Goal: Ask a question: Seek information or help from site administrators or community

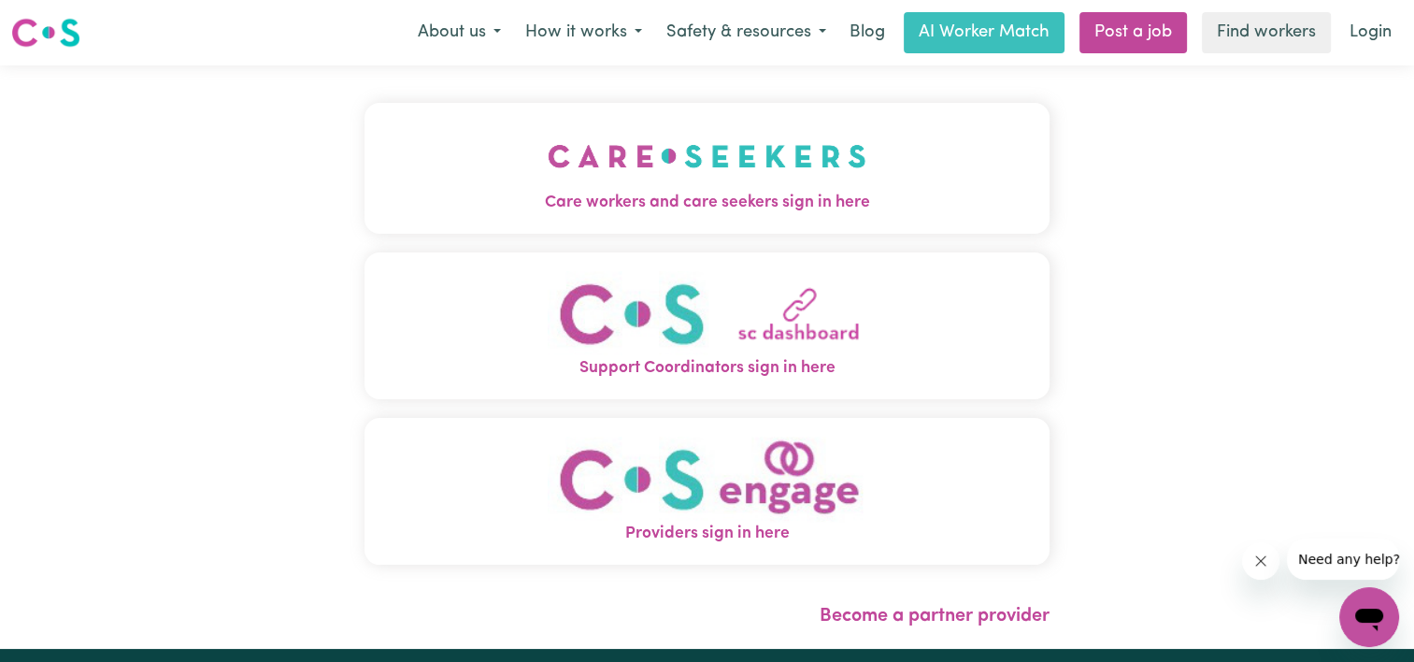
click at [664, 176] on img "Care workers and care seekers sign in here" at bounding box center [707, 155] width 319 height 69
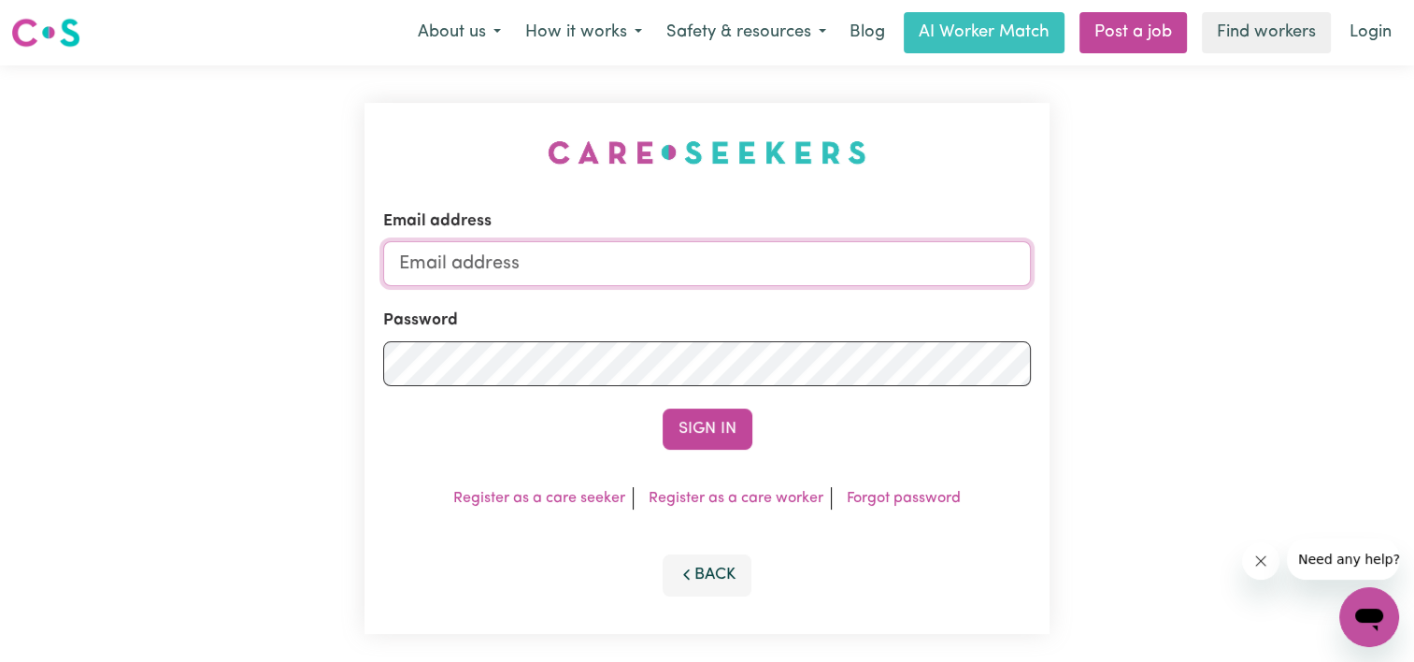
type input "[EMAIL_ADDRESS][DOMAIN_NAME]"
click at [715, 427] on button "Sign In" at bounding box center [708, 428] width 90 height 41
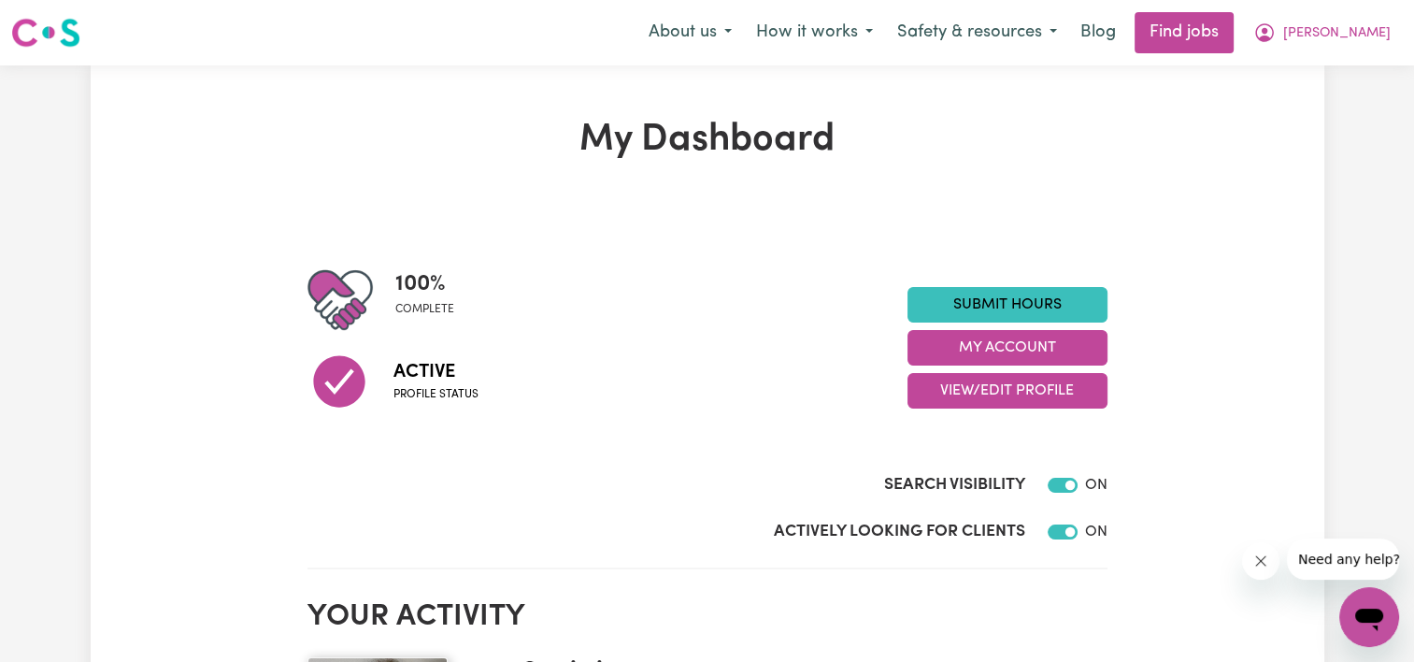
click at [1368, 614] on icon "Open messaging window" at bounding box center [1369, 619] width 28 height 22
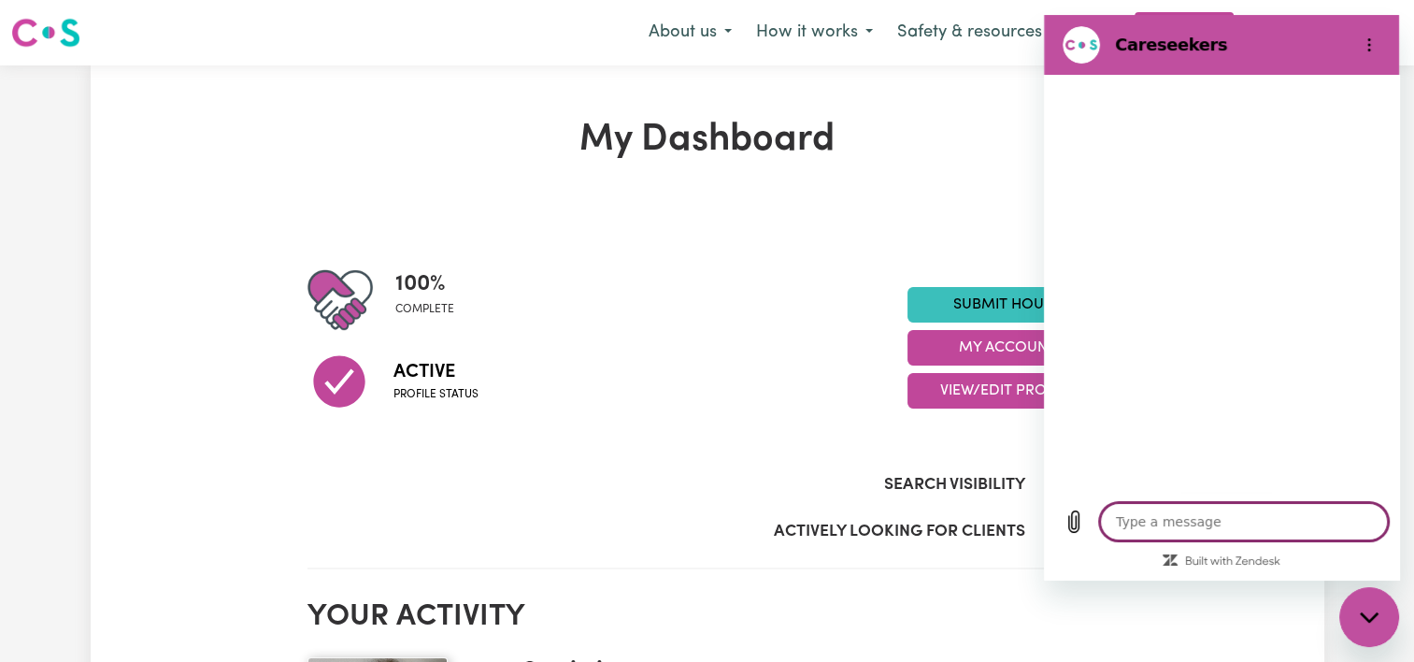
type textarea "x"
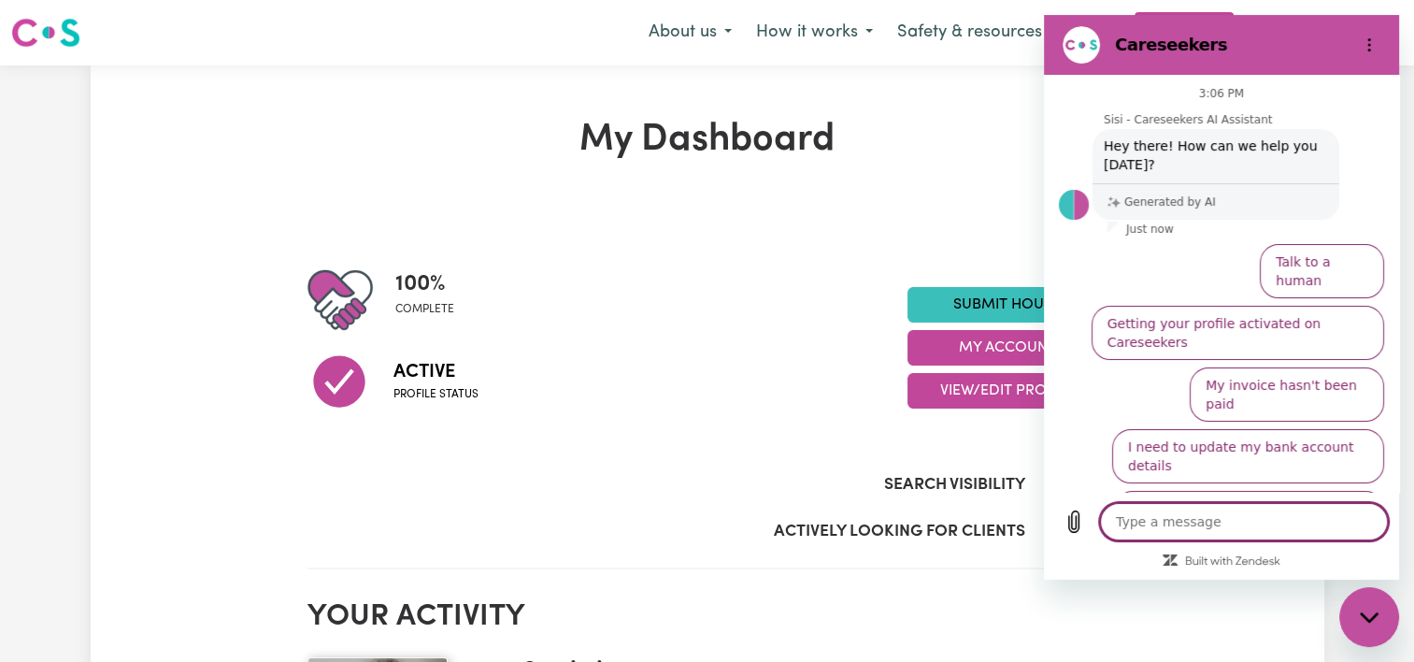
type textarea "w"
type textarea "x"
type textarea "wh"
type textarea "x"
type textarea "who"
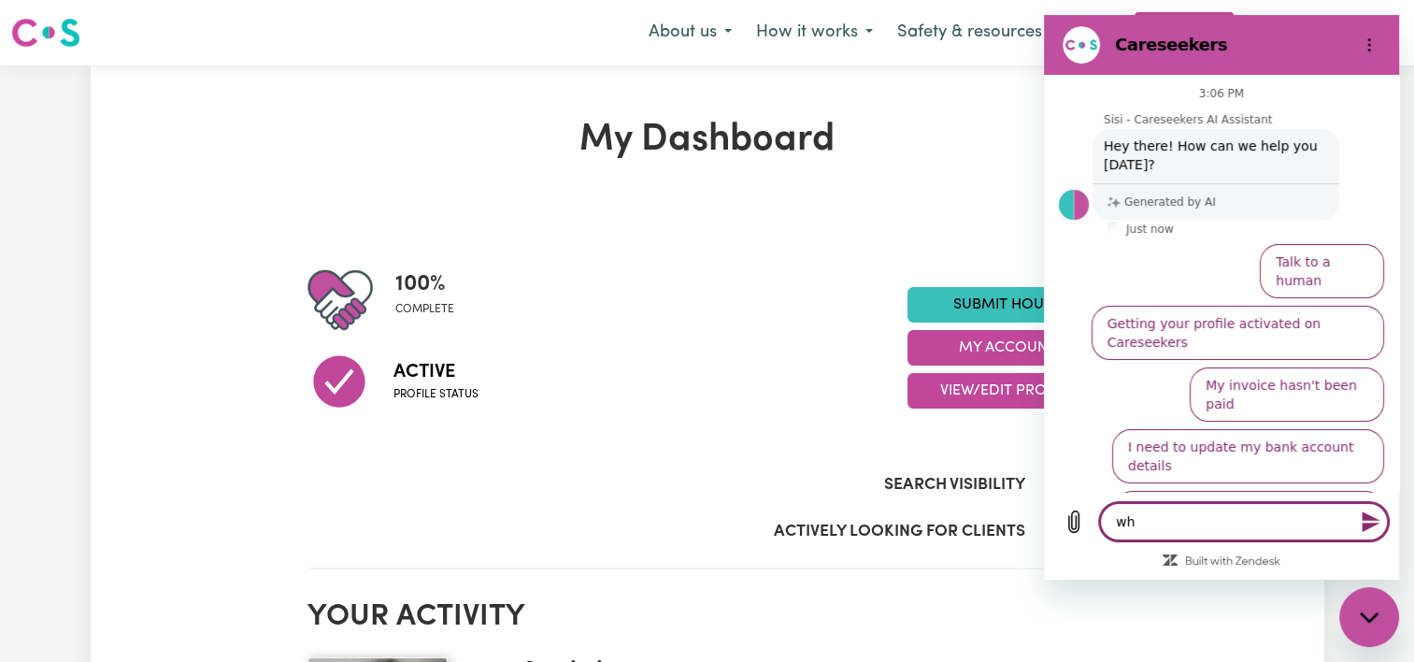
type textarea "x"
type textarea "who"
type textarea "x"
type textarea "who d"
type textarea "x"
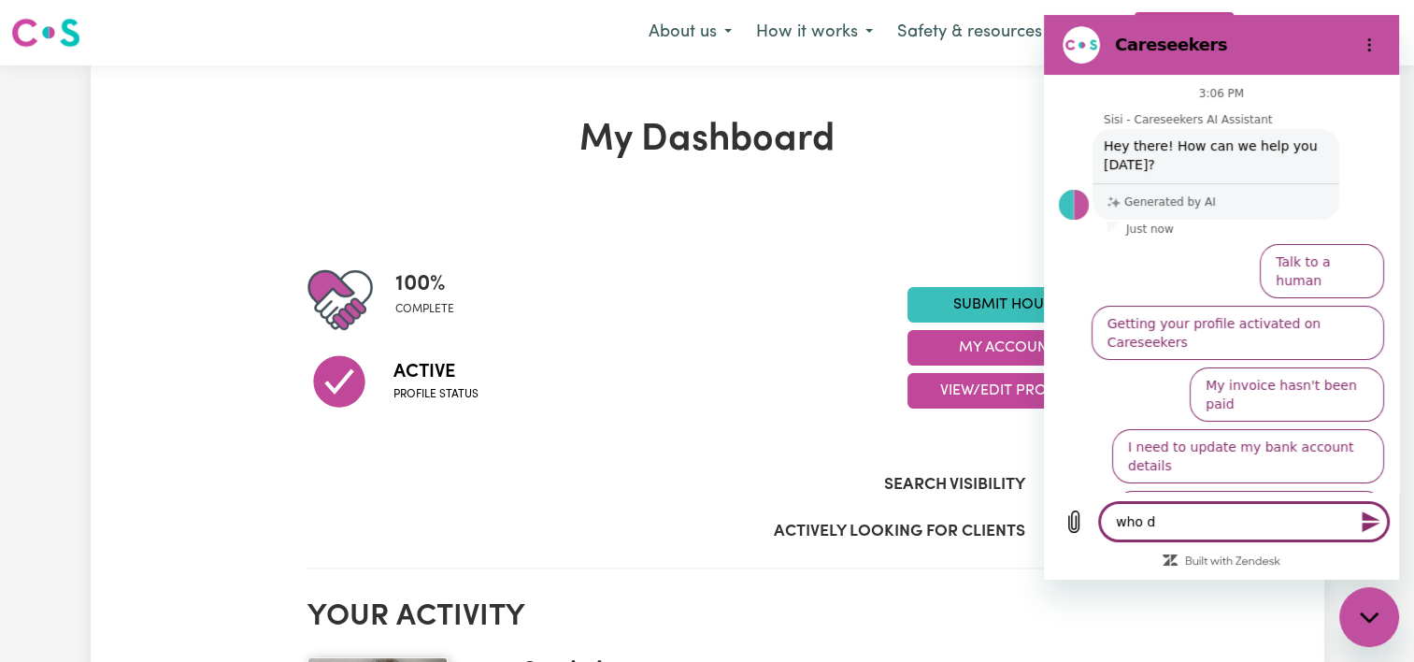
type textarea "who do"
type textarea "x"
type textarea "who do"
type textarea "x"
type textarea "who do i"
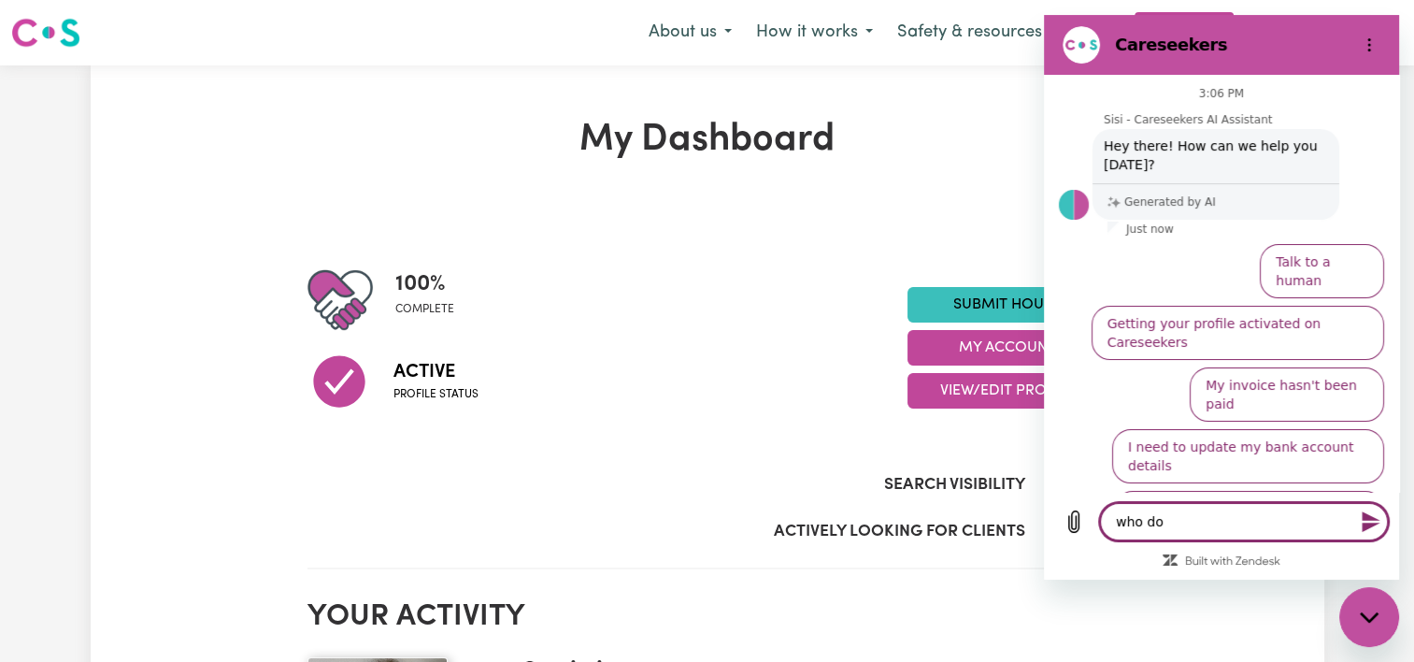
type textarea "x"
type textarea "who do i"
type textarea "x"
type textarea "who do i c"
type textarea "x"
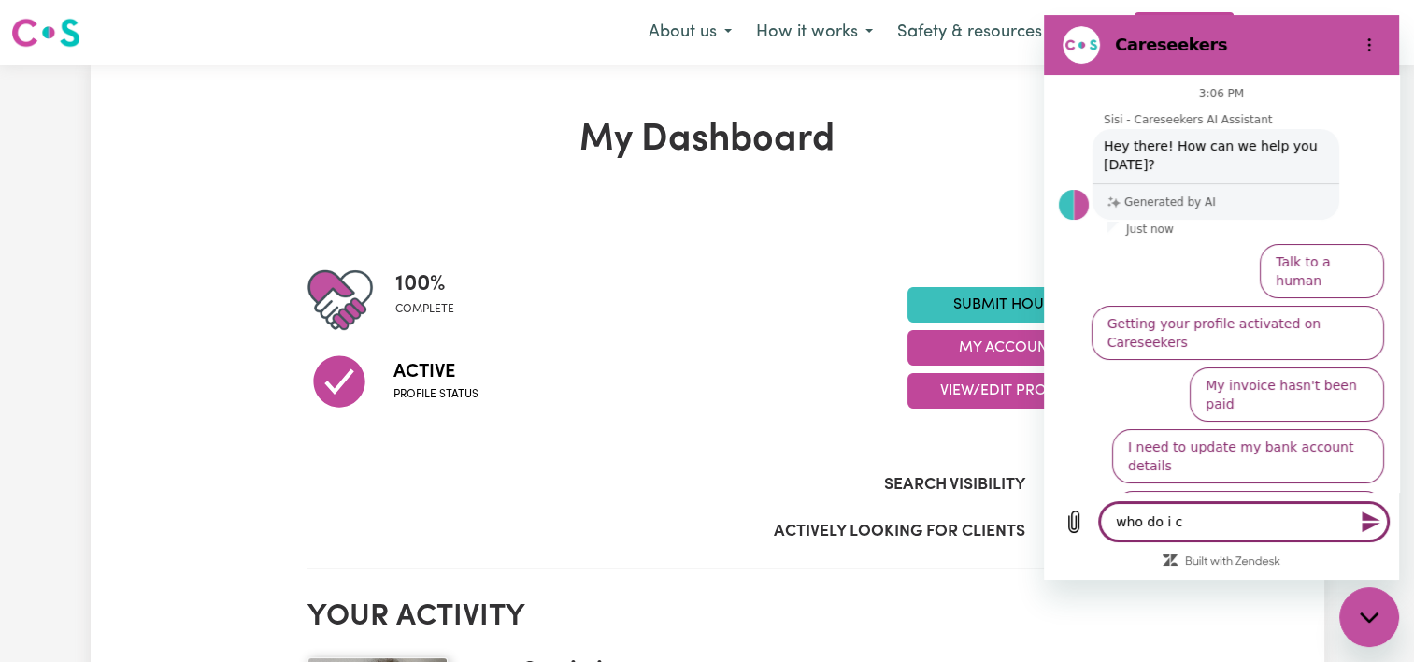
type textarea "who do i co"
type textarea "x"
type textarea "who do i con"
type textarea "x"
type textarea "who do i cont"
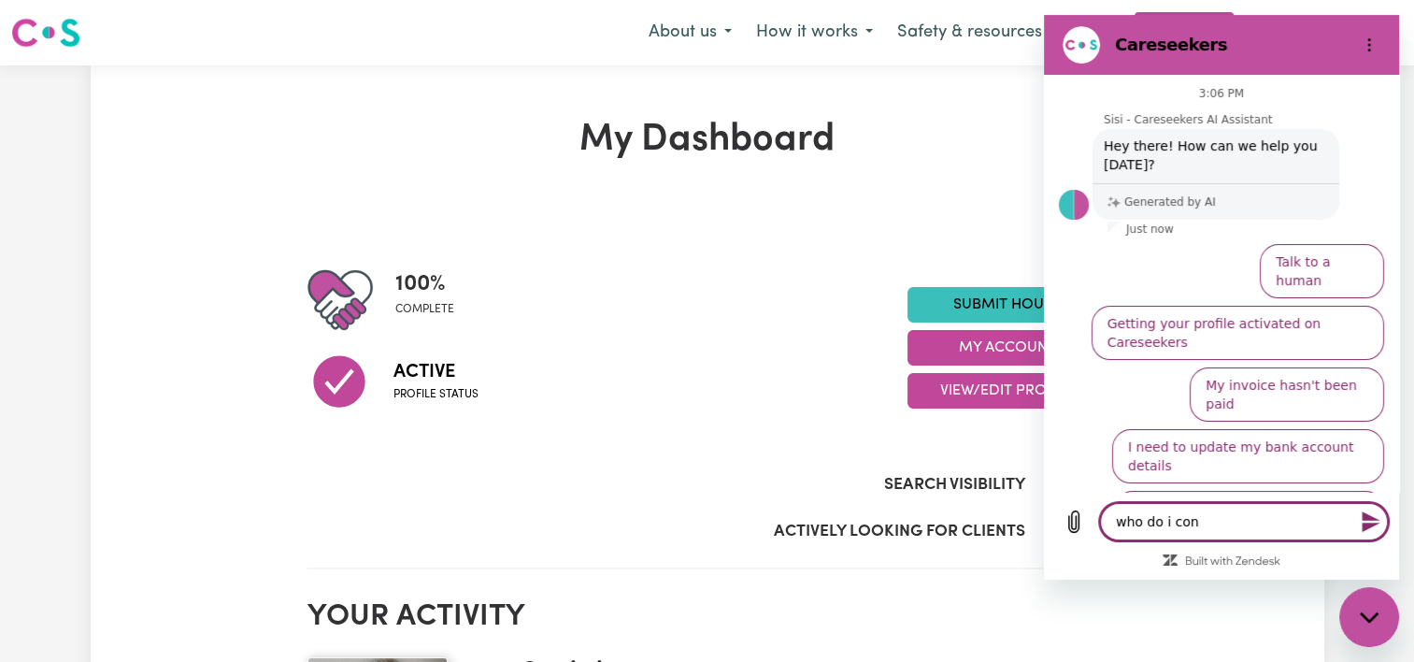
type textarea "x"
type textarea "who do i conta"
type textarea "x"
type textarea "who do i contac"
type textarea "x"
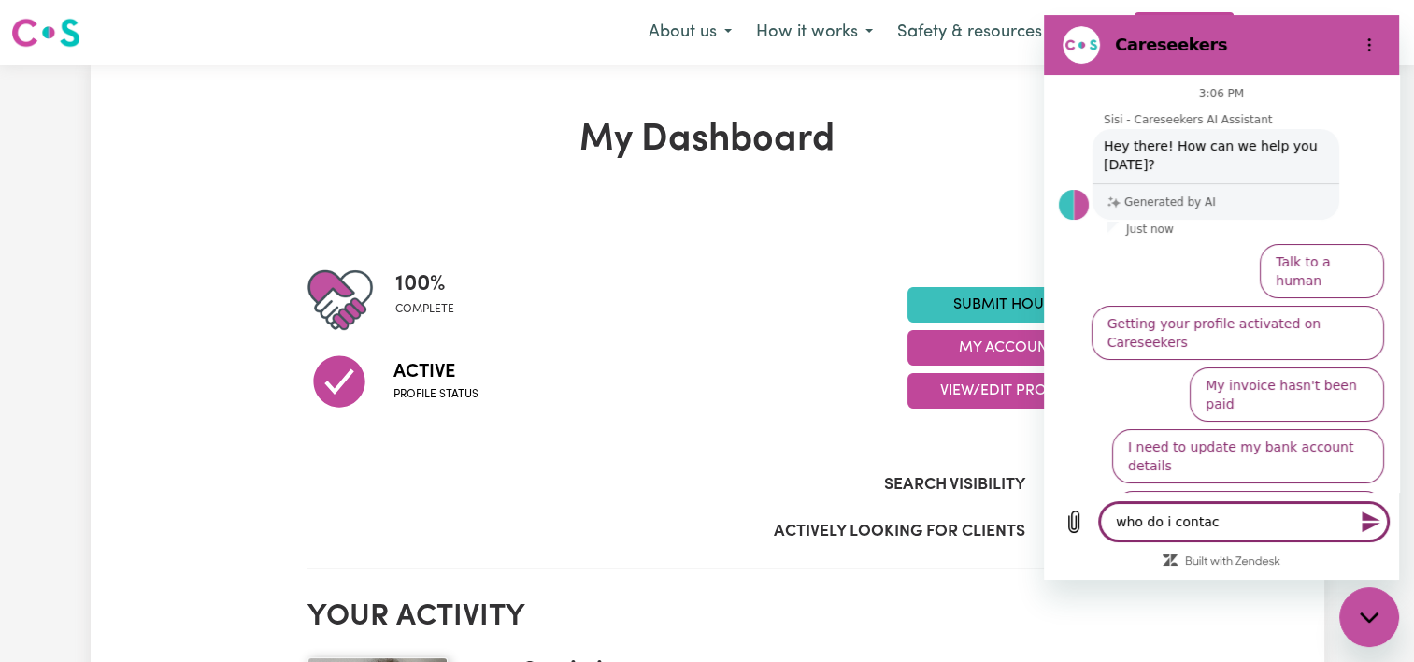
type textarea "who do i contact"
type textarea "x"
type textarea "who do i contact"
type textarea "x"
type textarea "who do i contact r"
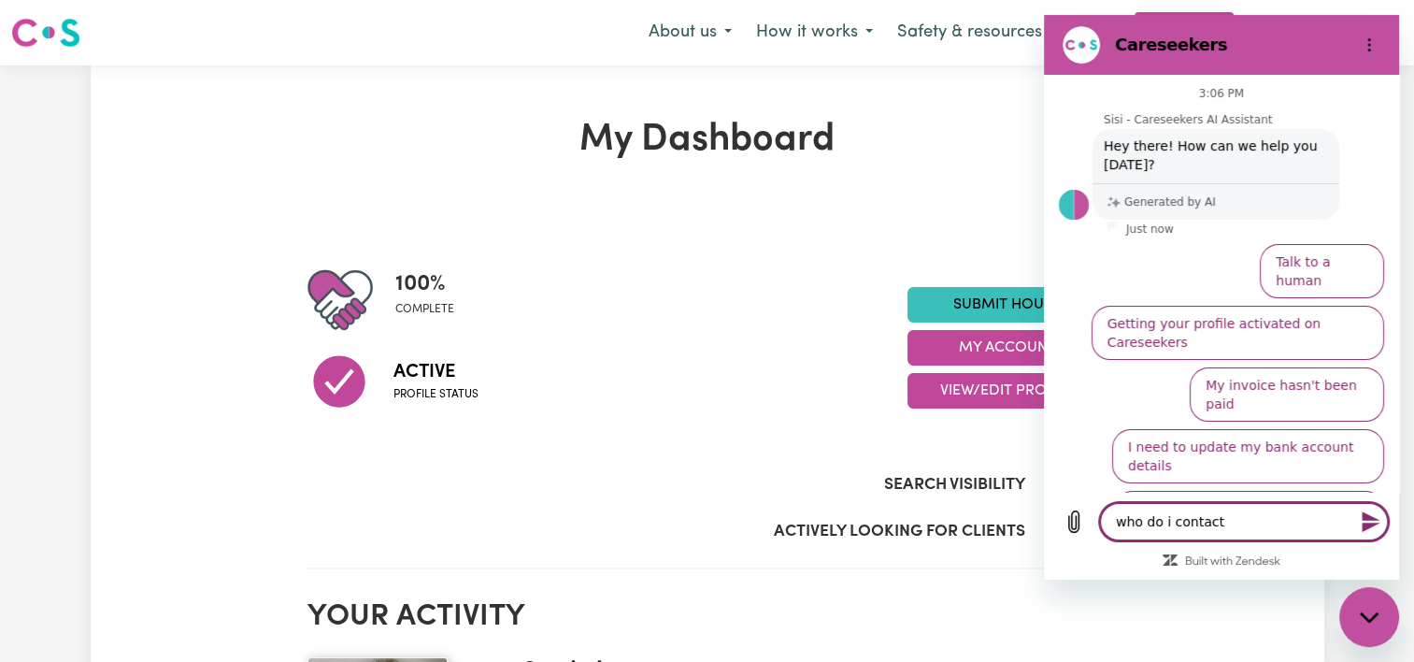
type textarea "x"
type textarea "who do i contact re"
type textarea "x"
type textarea "who do i contact reg"
type textarea "x"
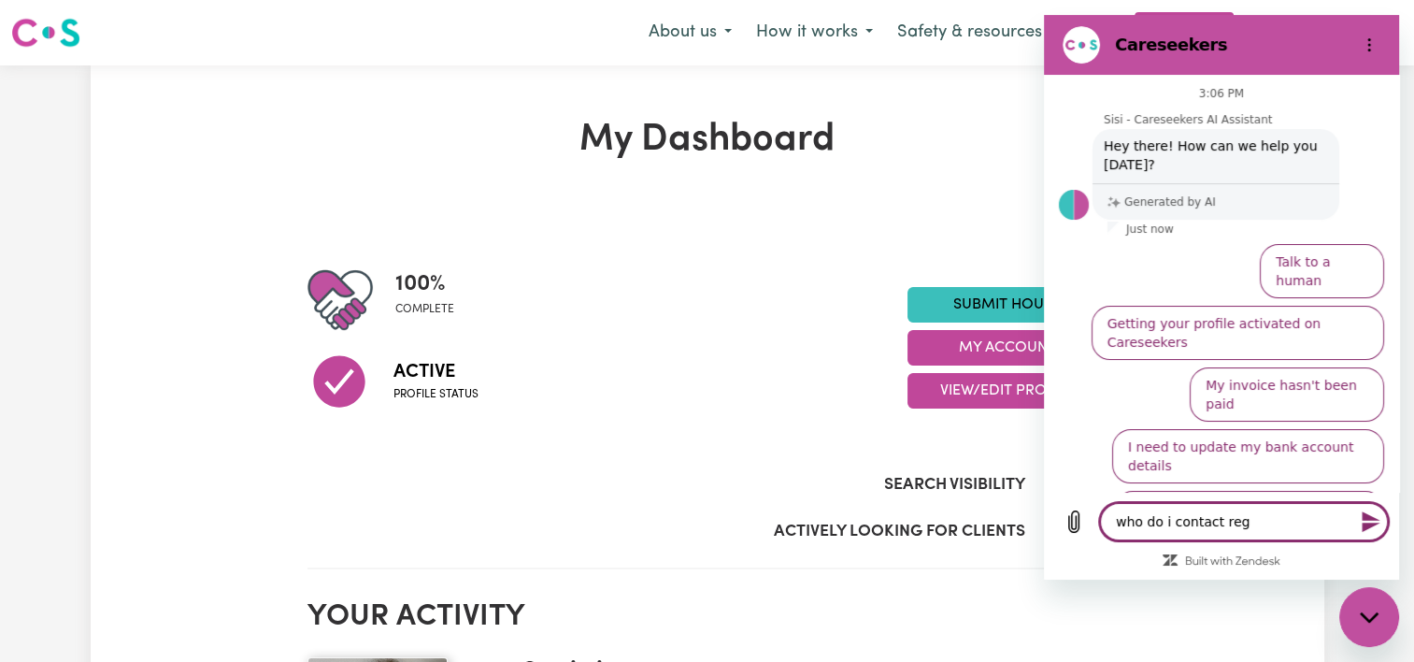
type textarea "who do i contact rega"
type textarea "x"
type textarea "who do i contact regar"
type textarea "x"
type textarea "who do i contact regard"
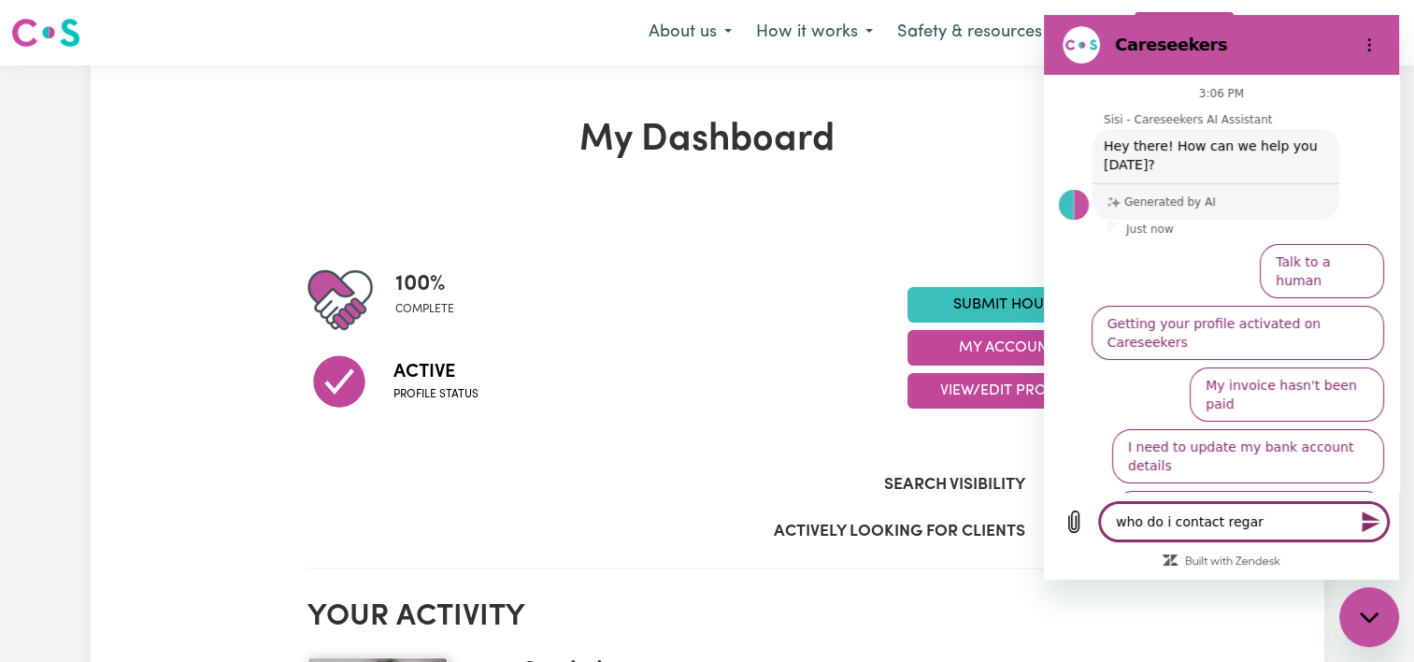
type textarea "x"
type textarea "who do i contact regardi"
type textarea "x"
type textarea "who do i contact regardin"
type textarea "x"
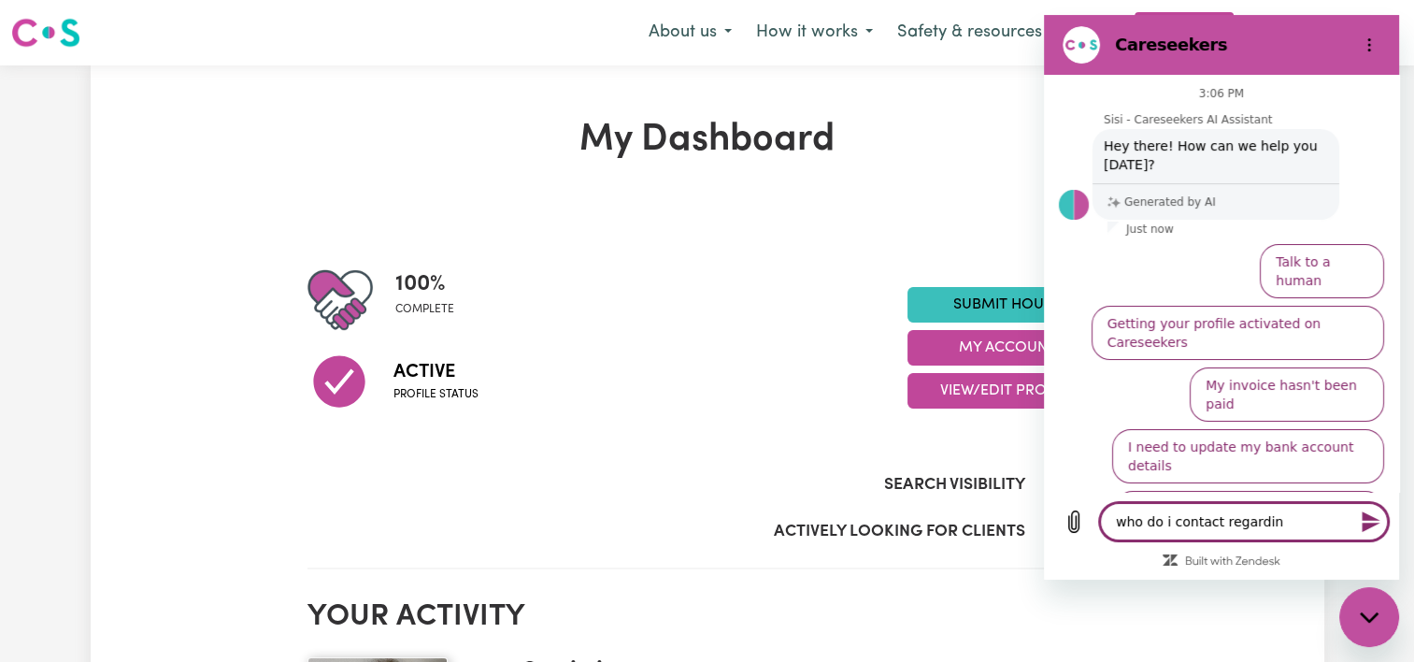
type textarea "who do i contact regarding"
type textarea "x"
type textarea "who do i contact regarding"
type textarea "x"
type textarea "who do i contact regarding a"
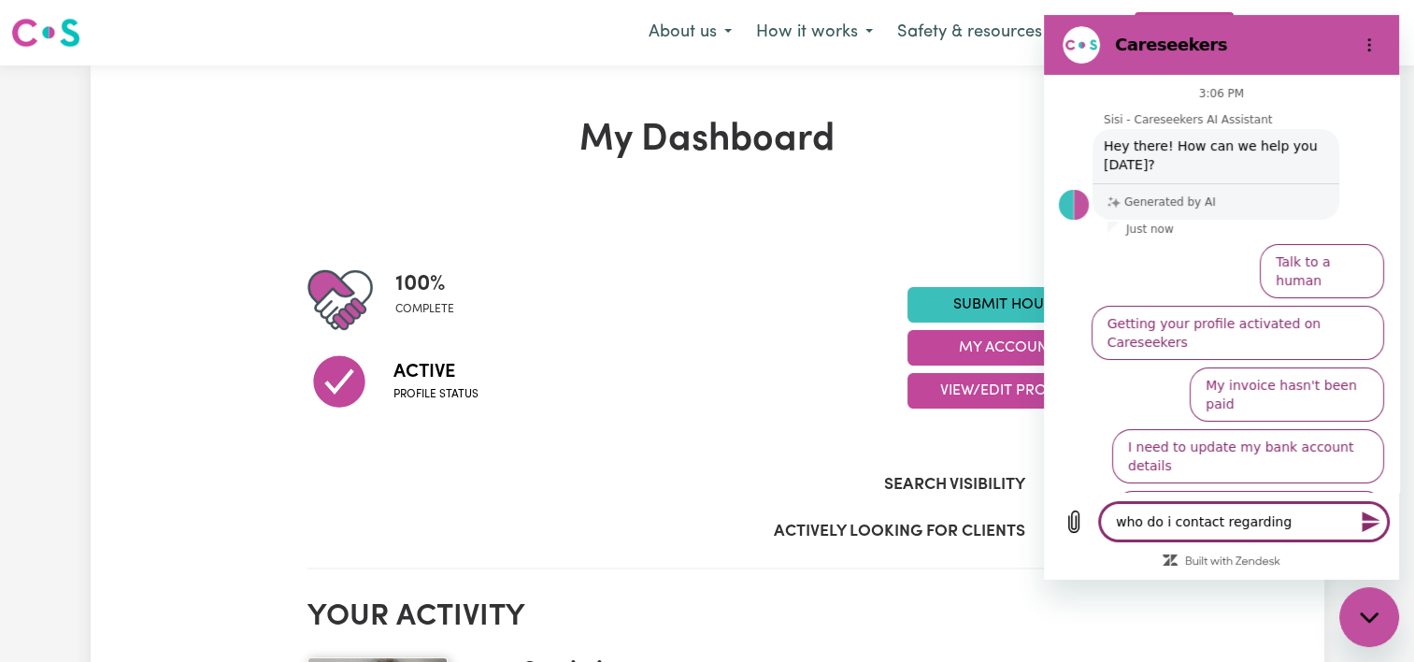
type textarea "x"
type textarea "who do i contact regarding an"
type textarea "x"
type textarea "who do i contact regarding an"
type textarea "x"
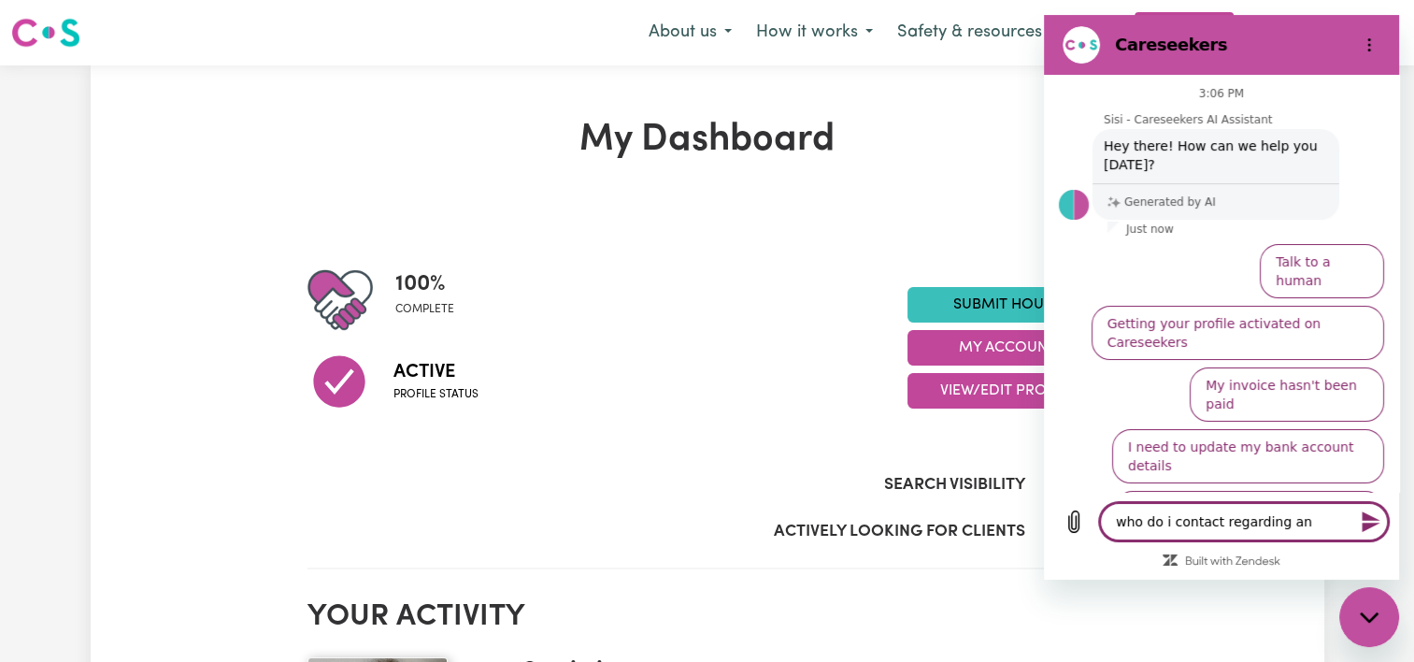
type textarea "who do i contact regarding an u"
type textarea "x"
type textarea "who do i contact regarding an un"
type textarea "x"
type textarea "who do i contact regarding an unp"
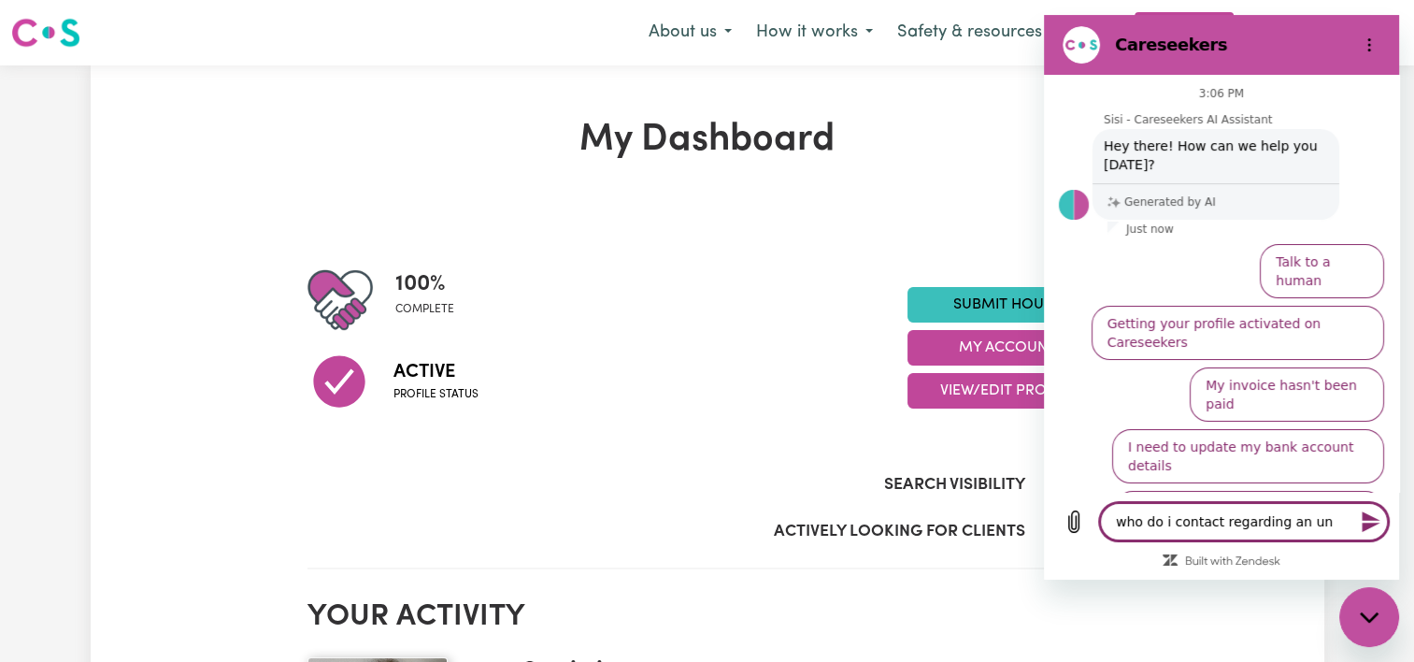
type textarea "x"
type textarea "who do i contact regarding an unpa"
type textarea "x"
type textarea "who do i contact regarding an unpai"
type textarea "x"
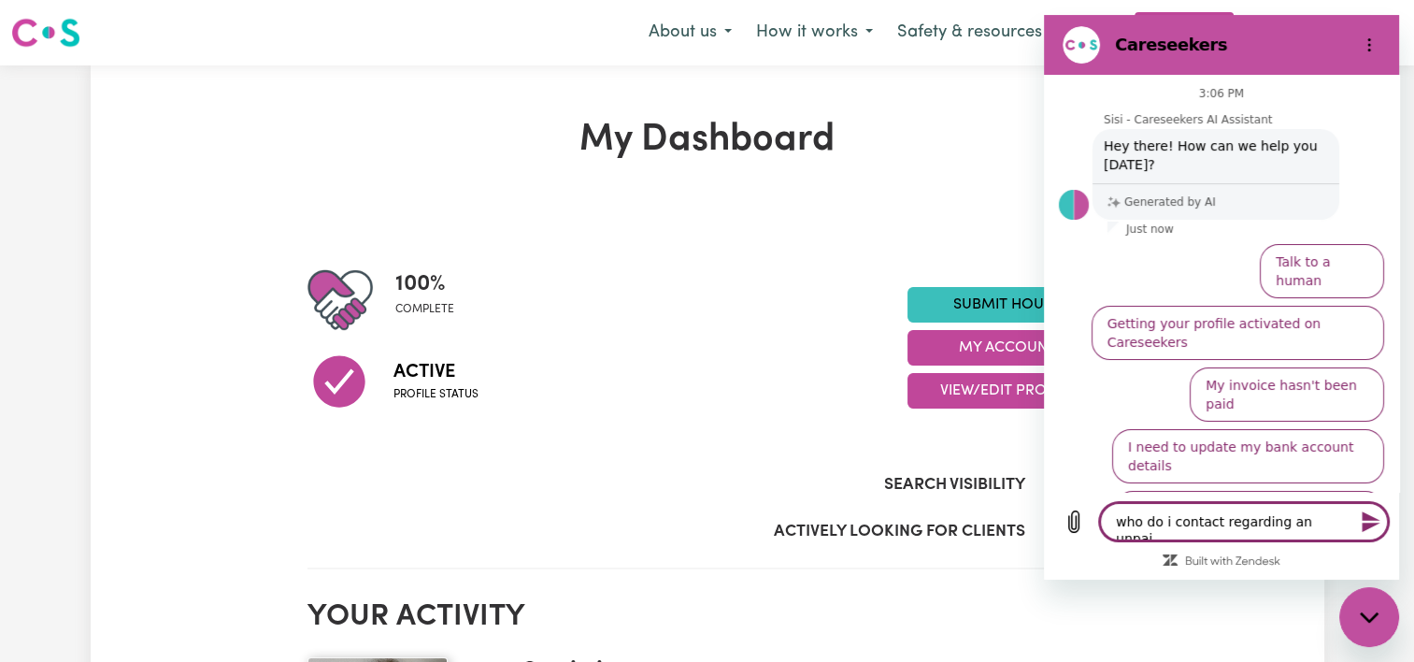
type textarea "who do i contact regarding an unpaid"
type textarea "x"
type textarea "who do i contact regarding an unpaid"
type textarea "x"
type textarea "who do i contact regarding an unpaid i"
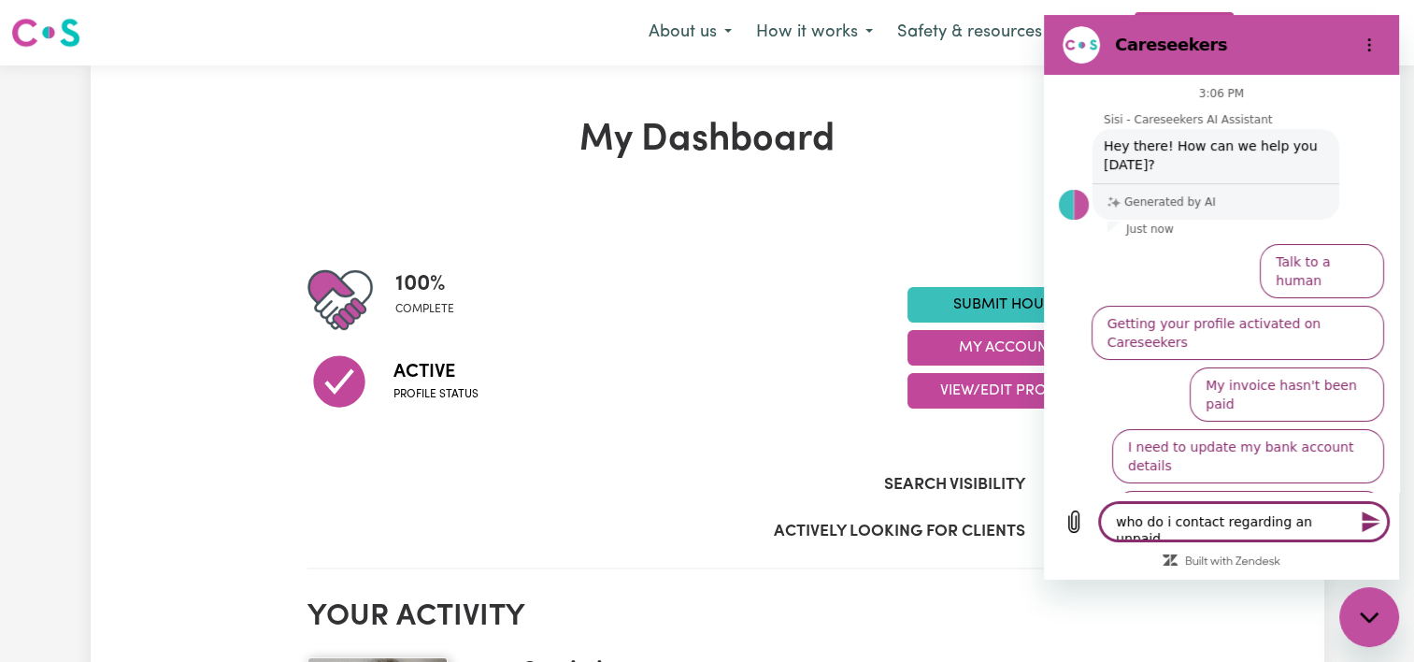
type textarea "x"
type textarea "who do i contact regarding an unpaid in"
type textarea "x"
type textarea "who do i contact regarding an unpaid inv"
type textarea "x"
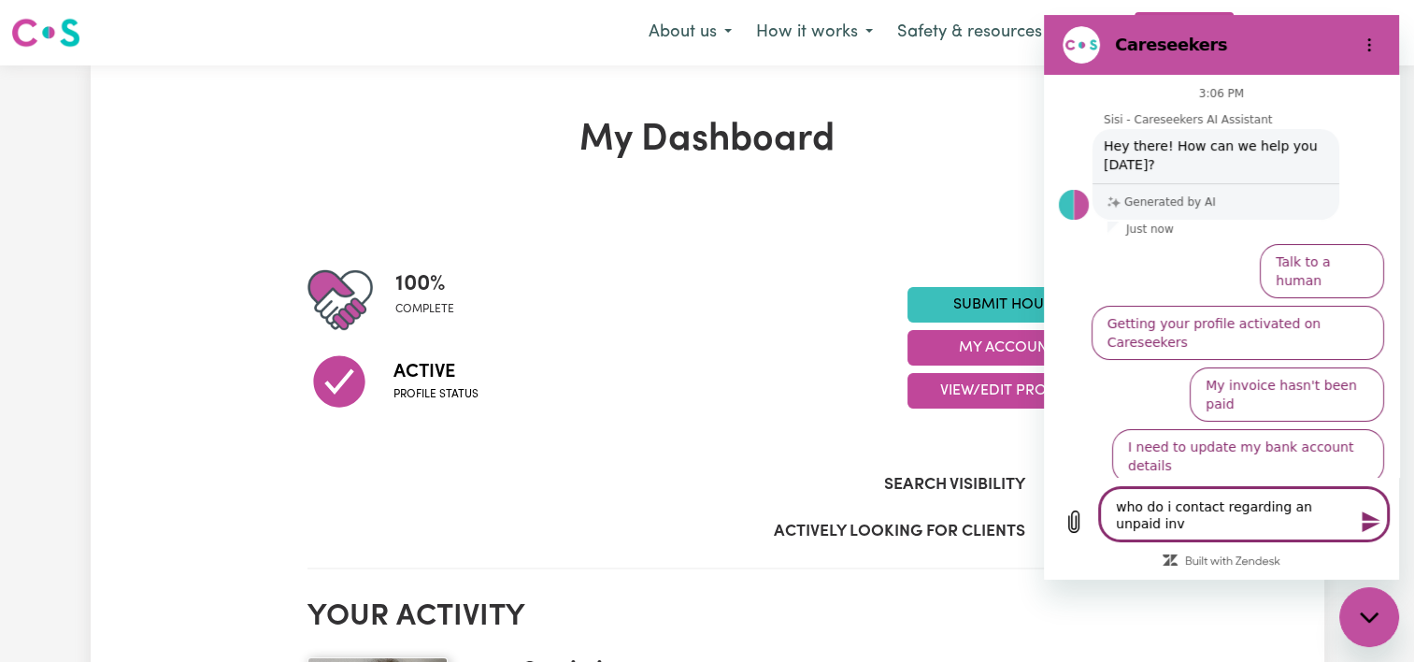
type textarea "who do i contact regarding an unpaid invo"
type textarea "x"
type textarea "who do i contact regarding an unpaid invoi"
type textarea "x"
type textarea "who do i contact regarding an unpaid invoic"
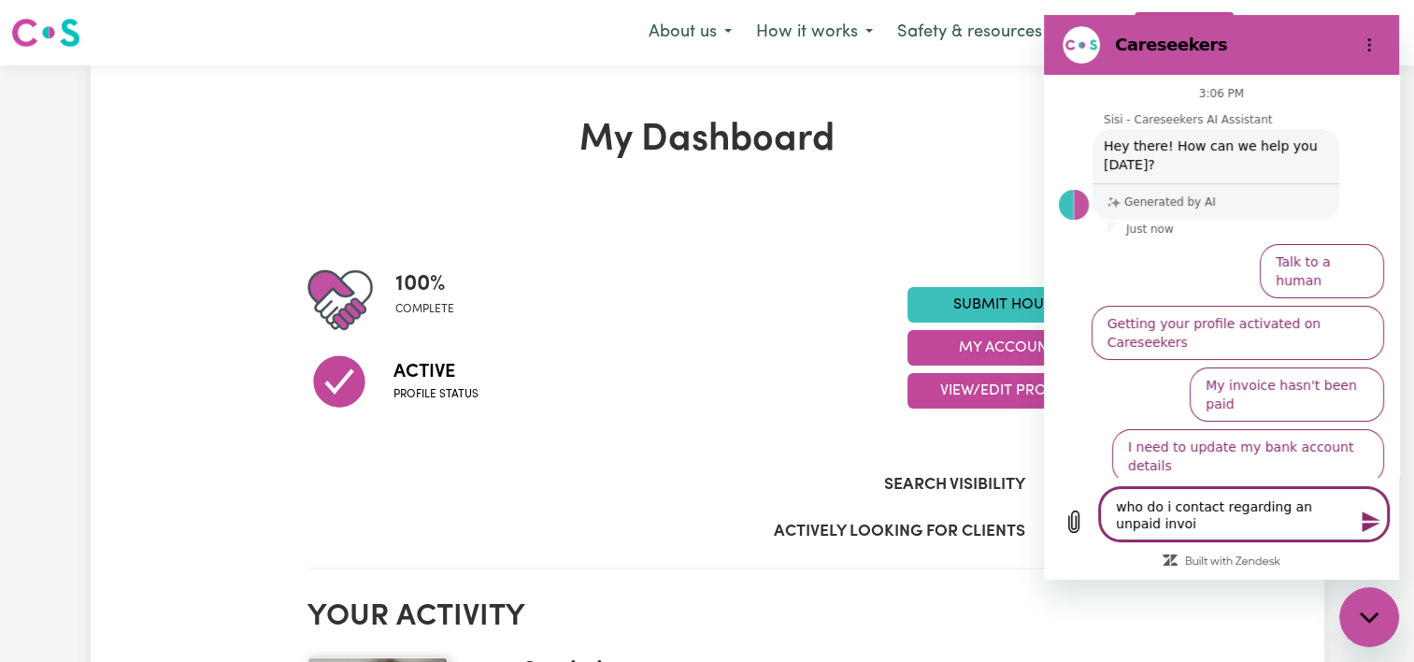
type textarea "x"
type textarea "who do i contact regarding an unpaid invoice"
type textarea "x"
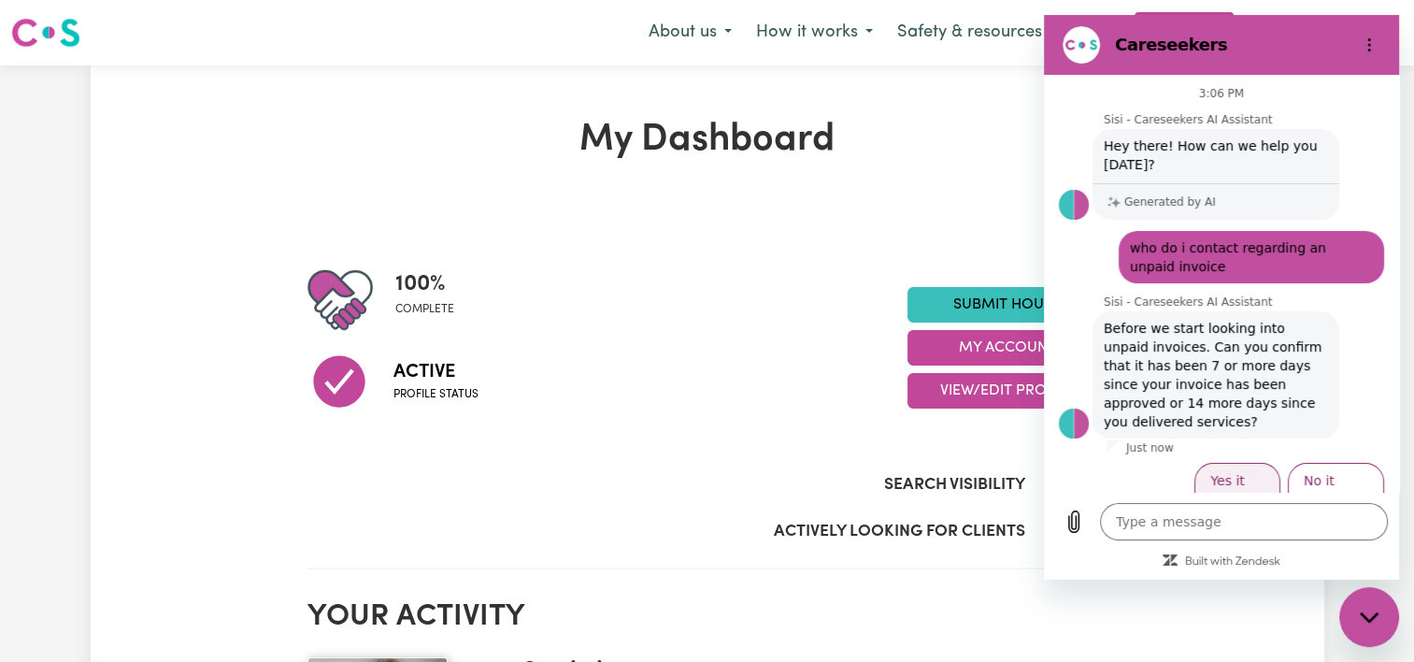
click at [1221, 463] on button "Yes it has" at bounding box center [1237, 490] width 86 height 54
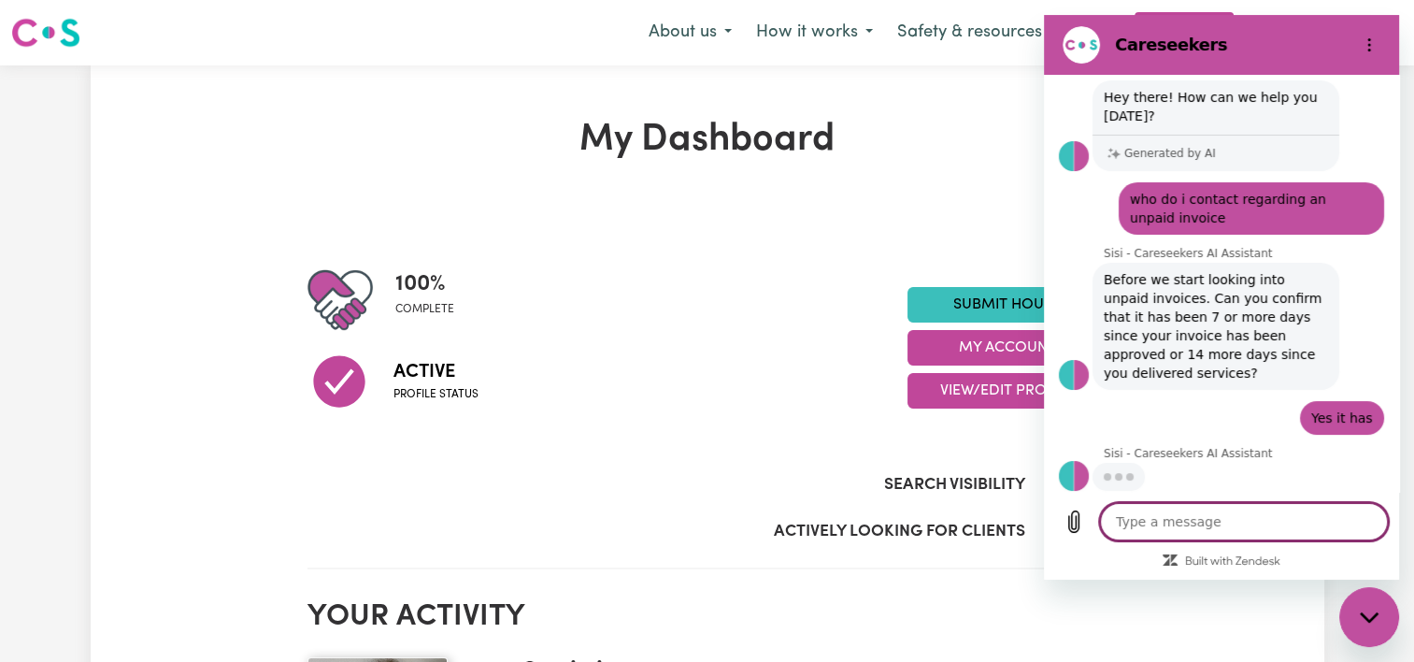
scroll to position [48, 0]
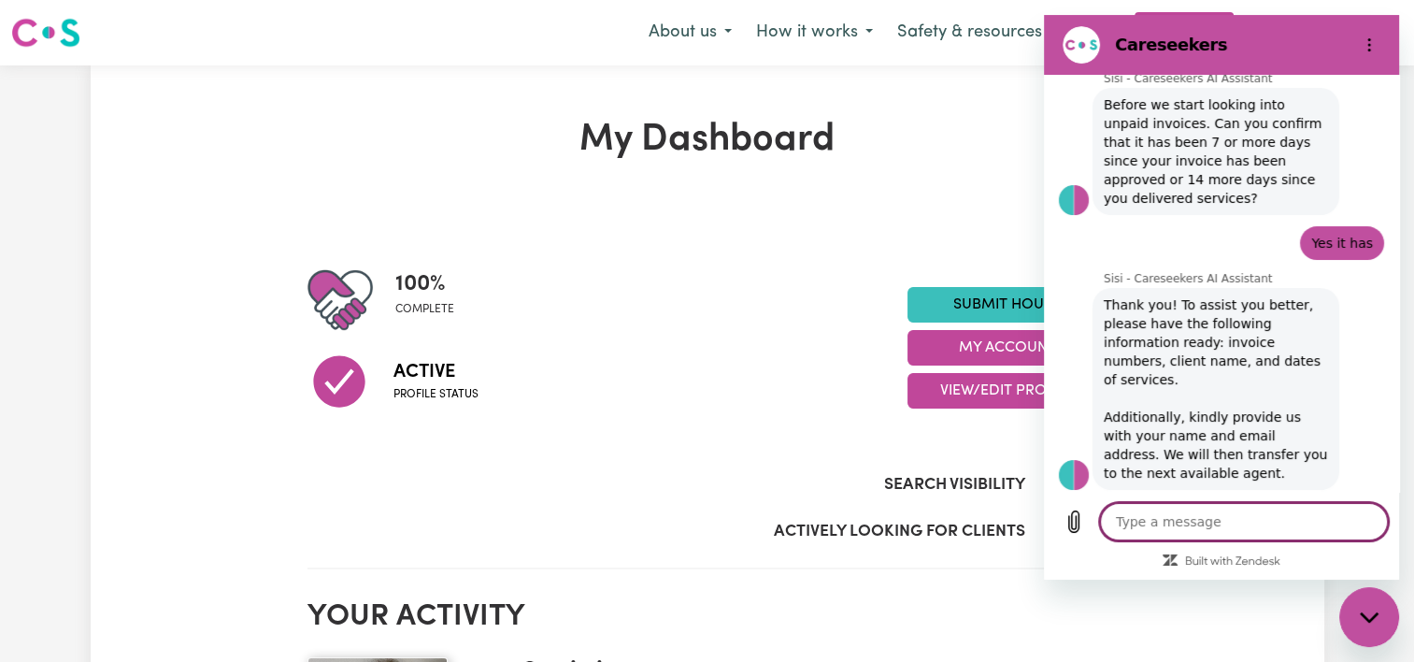
type textarea "x"
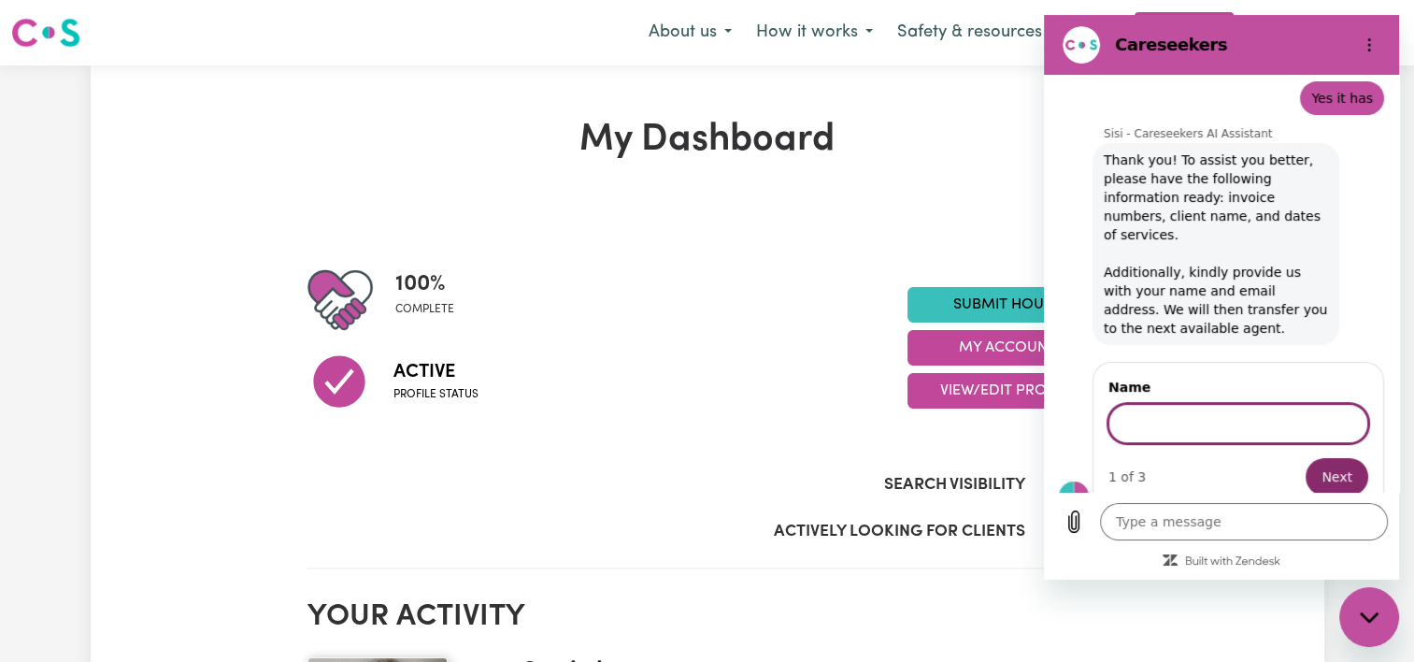
scroll to position [366, 0]
type input "[PERSON_NAME]"
click at [1306, 458] on button "Next" at bounding box center [1337, 476] width 63 height 37
type textarea "x"
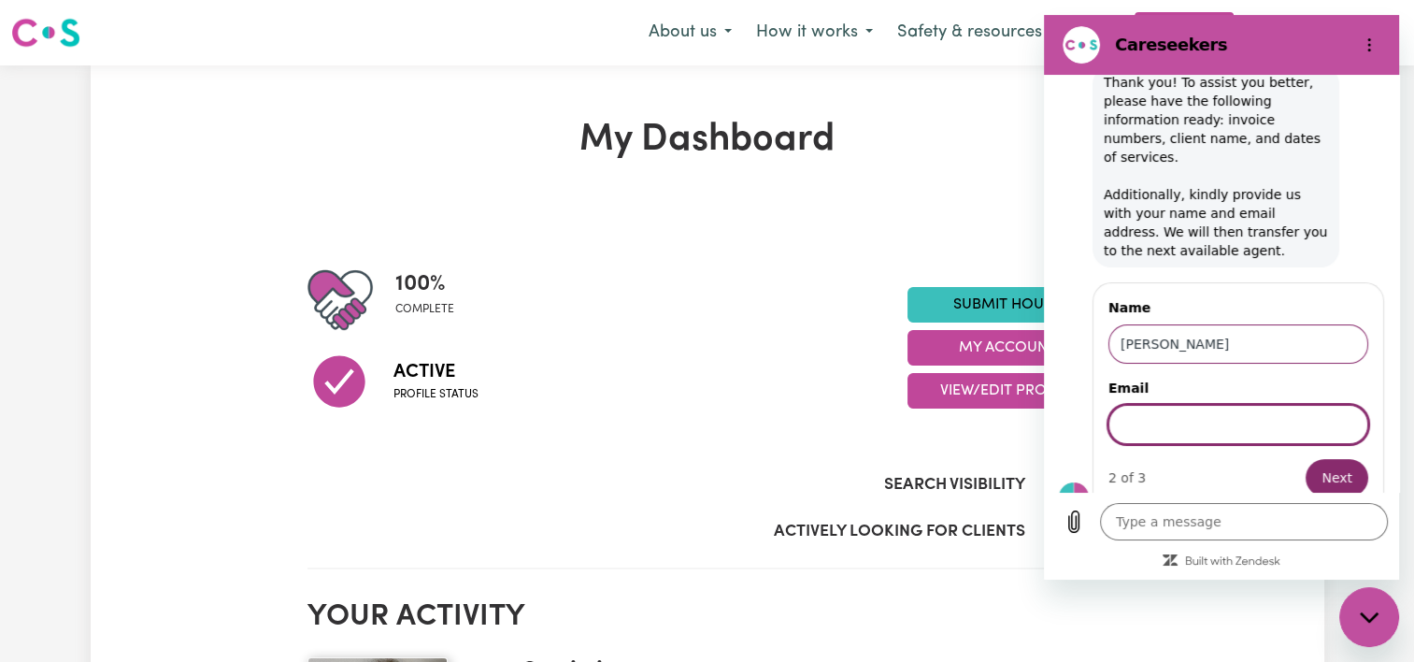
scroll to position [447, 0]
type input "[EMAIL_ADDRESS][DOMAIN_NAME]"
click at [1306, 458] on button "Next" at bounding box center [1337, 476] width 63 height 37
type textarea "x"
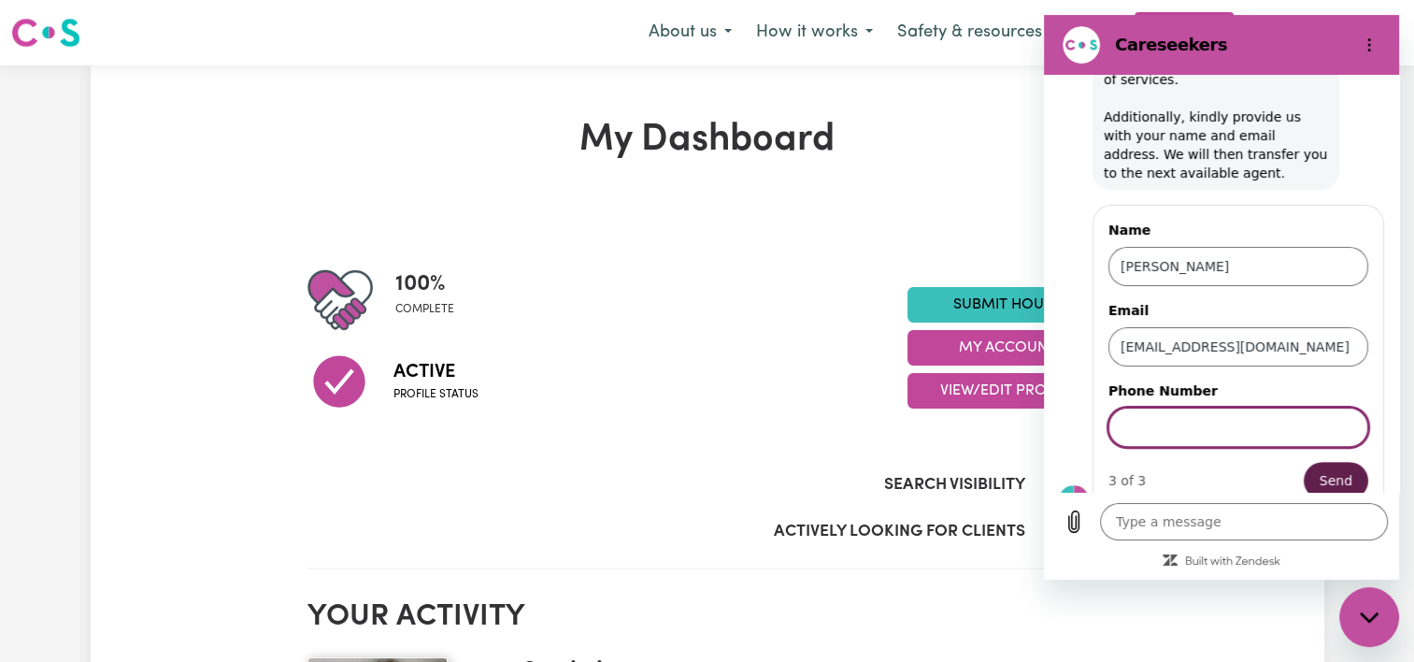
scroll to position [527, 0]
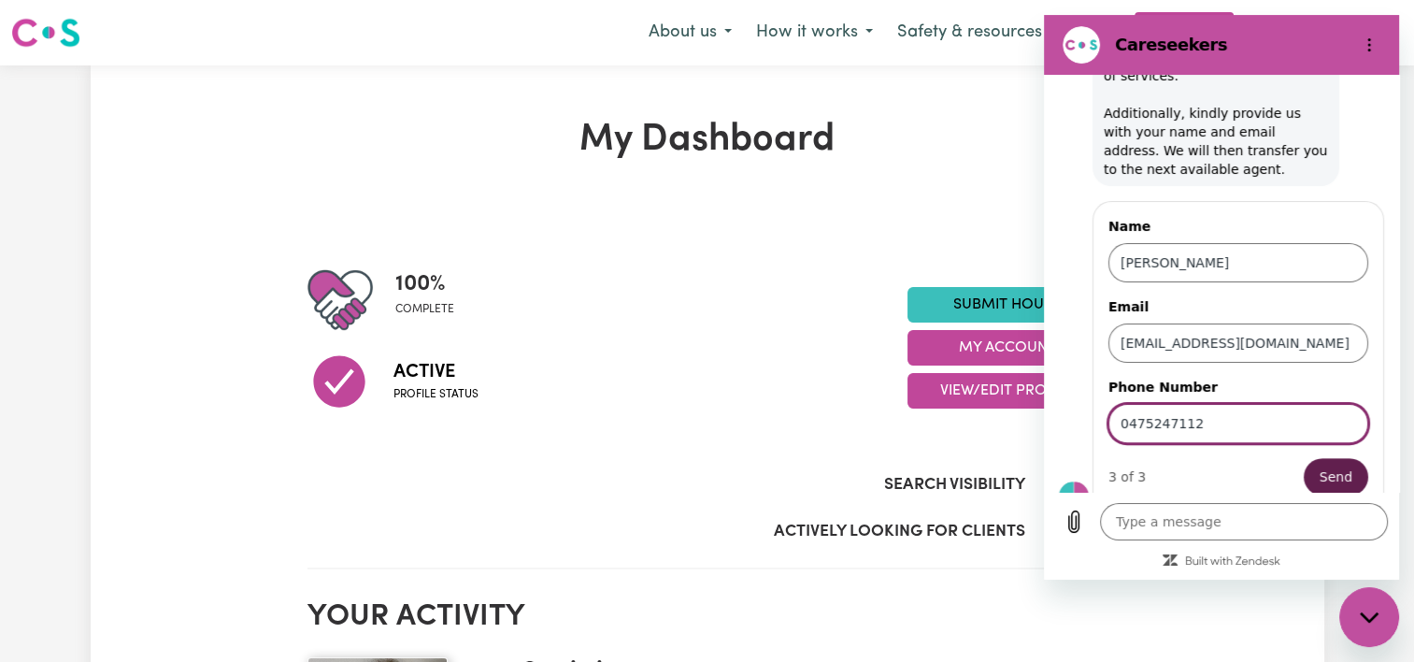
type input "0475247112"
click at [1320, 466] on span "Send" at bounding box center [1336, 476] width 33 height 22
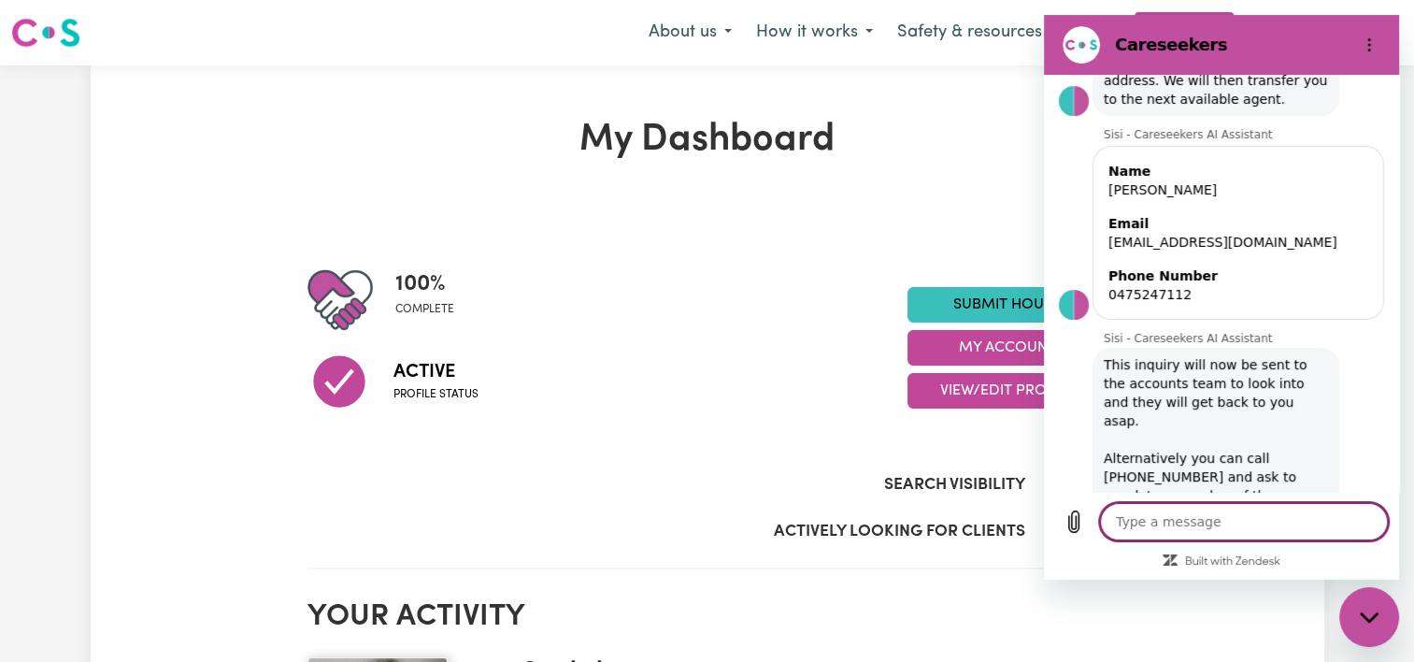
scroll to position [601, 0]
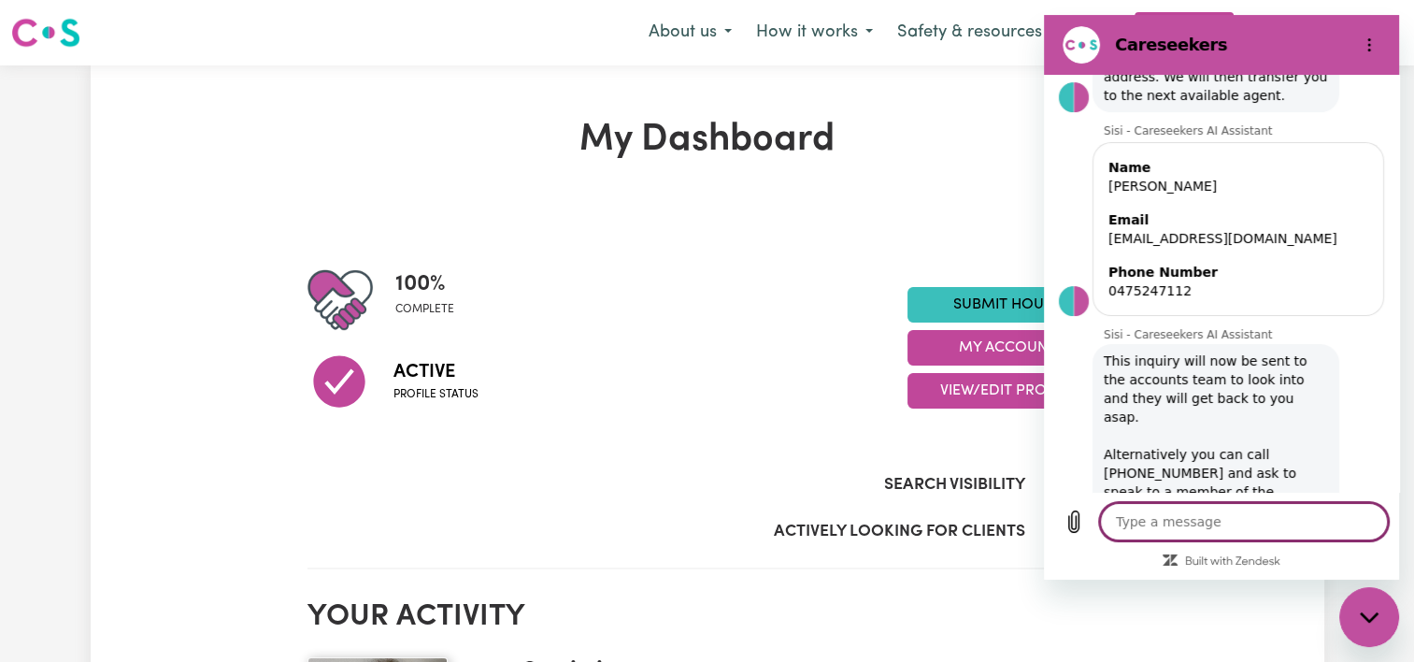
type textarea "x"
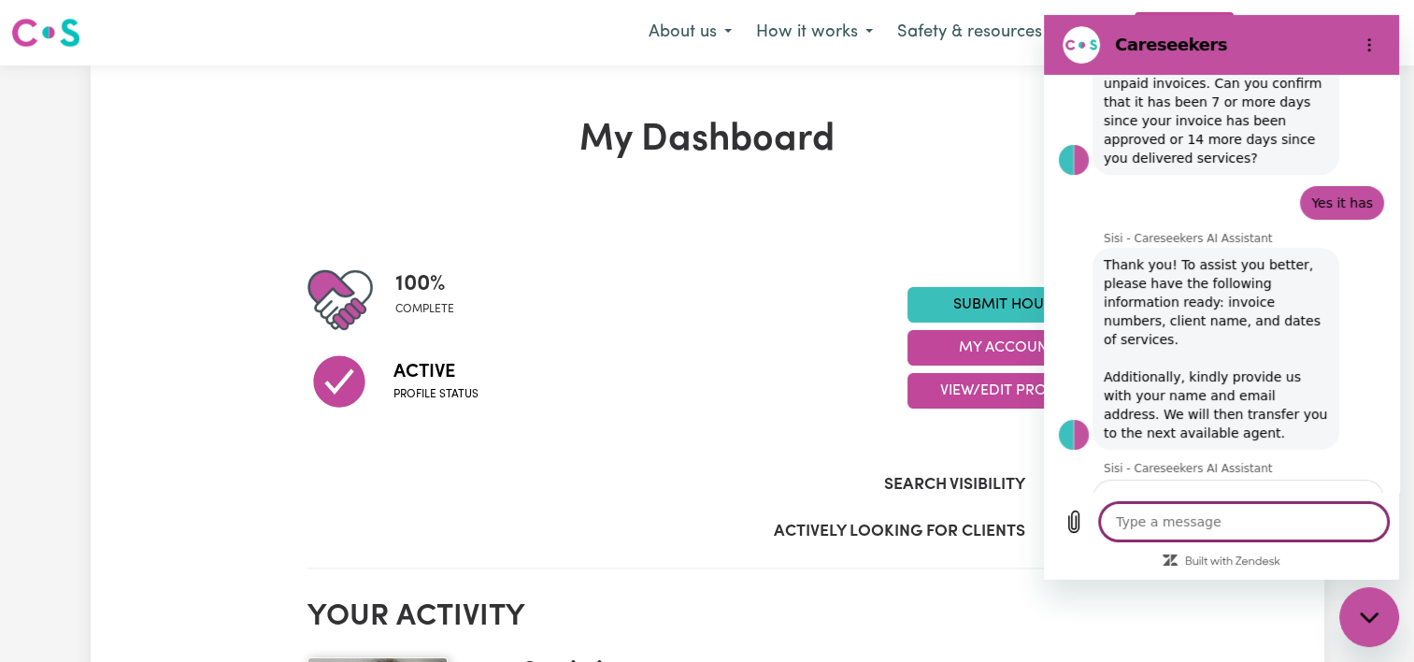
scroll to position [261, 0]
click at [1192, 523] on textarea at bounding box center [1244, 521] width 288 height 37
type textarea "I"
type textarea "x"
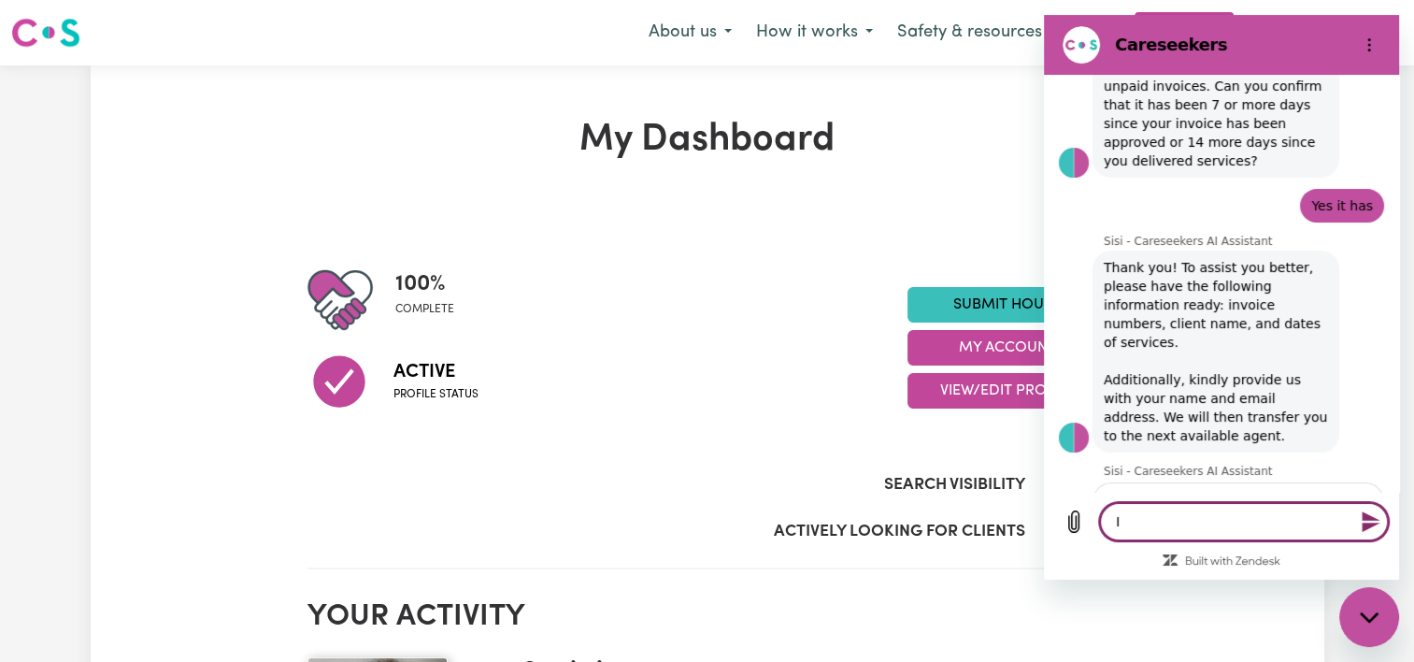
type textarea "In"
type textarea "x"
type textarea "Inv"
type textarea "x"
type textarea "Invo"
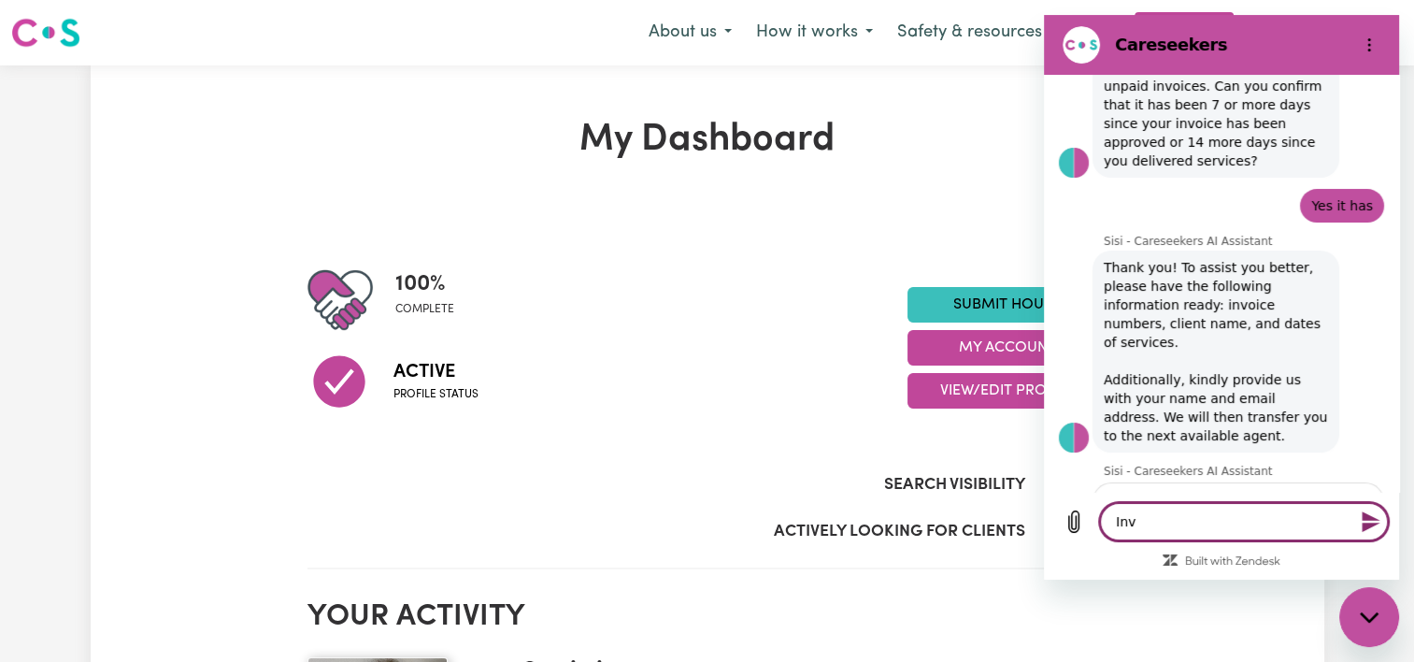
type textarea "x"
type textarea "Invoi"
type textarea "x"
type textarea "Invoic"
type textarea "x"
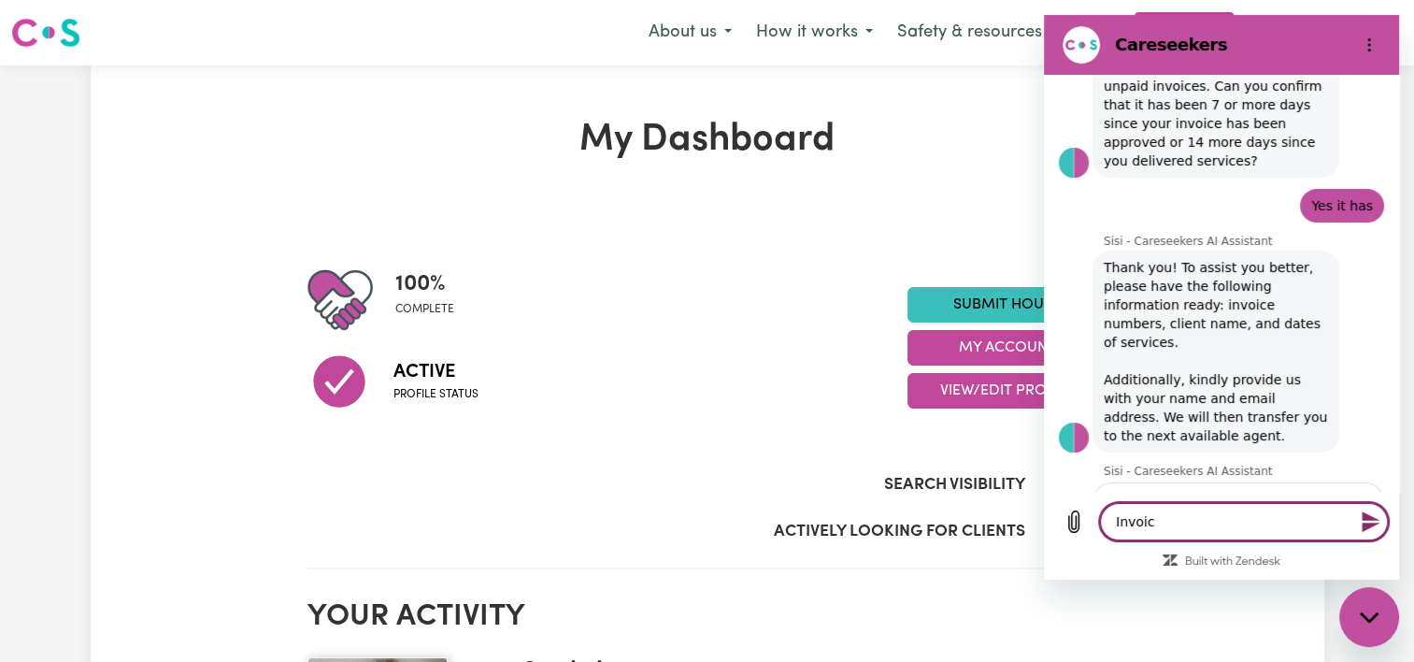
type textarea "Invoice"
type textarea "x"
type textarea "Invoice"
type textarea "x"
type textarea "Invoice 1"
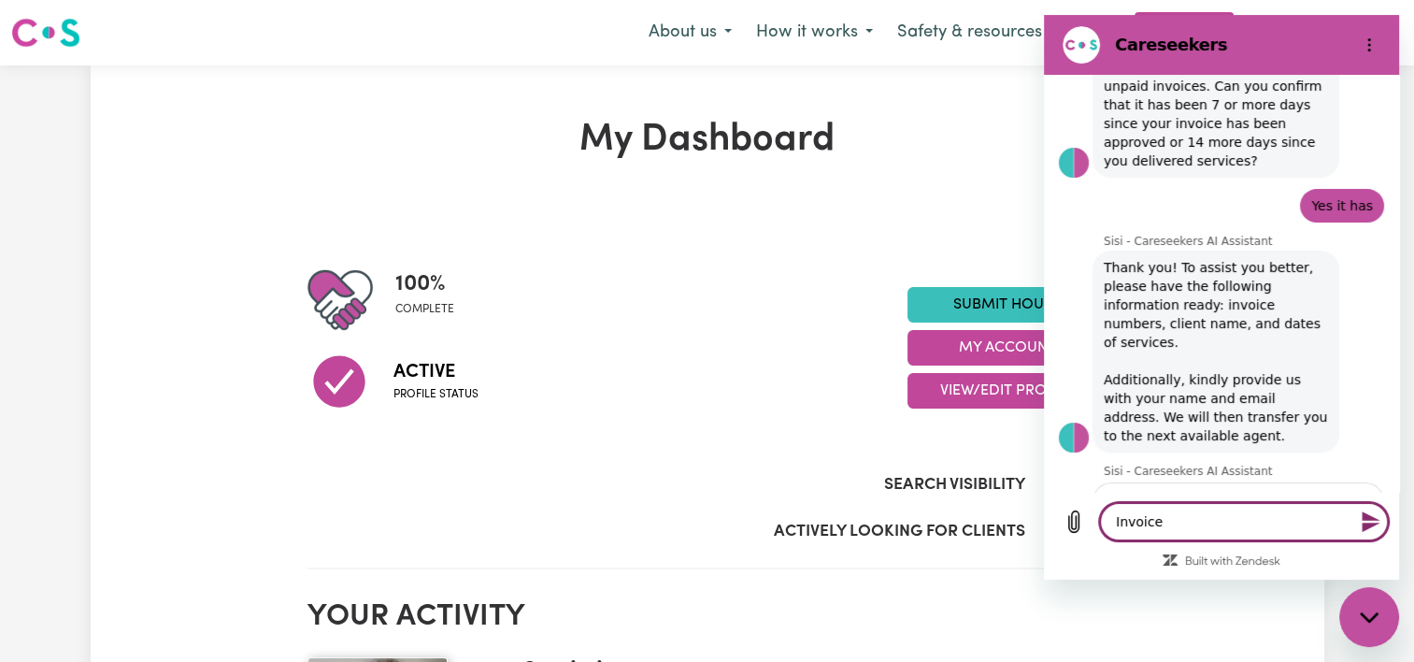
type textarea "x"
type textarea "Invoice 17"
type textarea "x"
type textarea "Invoice 172"
type textarea "x"
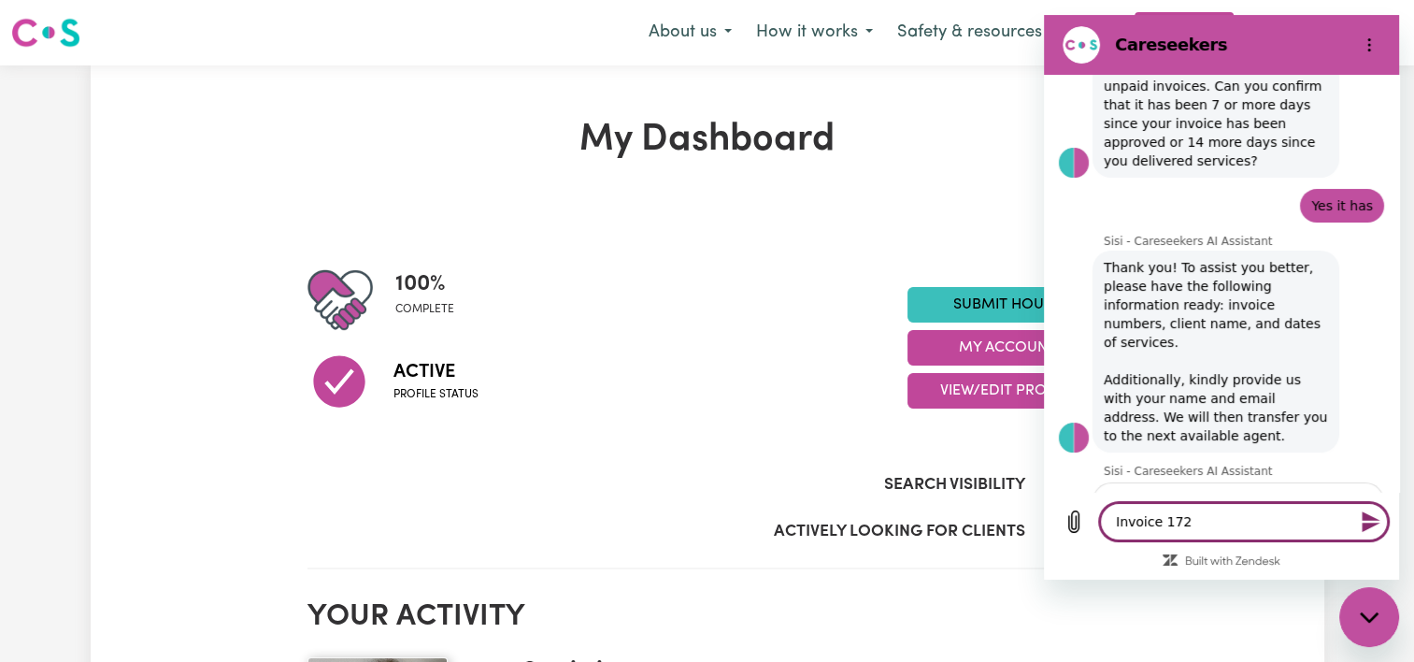
type textarea "Invoice 1728"
type textarea "x"
type textarea "Invoice 17282"
type textarea "x"
type textarea "Invoice 172820"
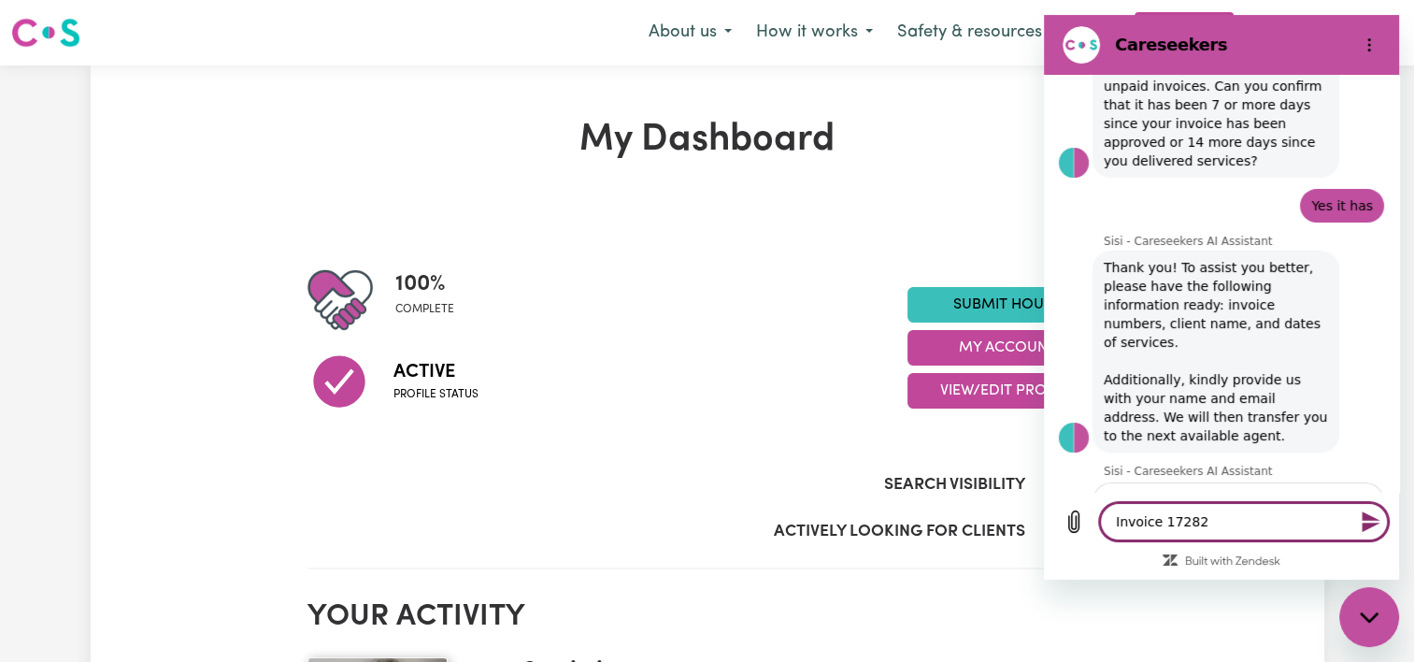
type textarea "x"
type textarea "Invoice 172820"
type textarea "x"
type textarea "Invoice 172820 f"
type textarea "x"
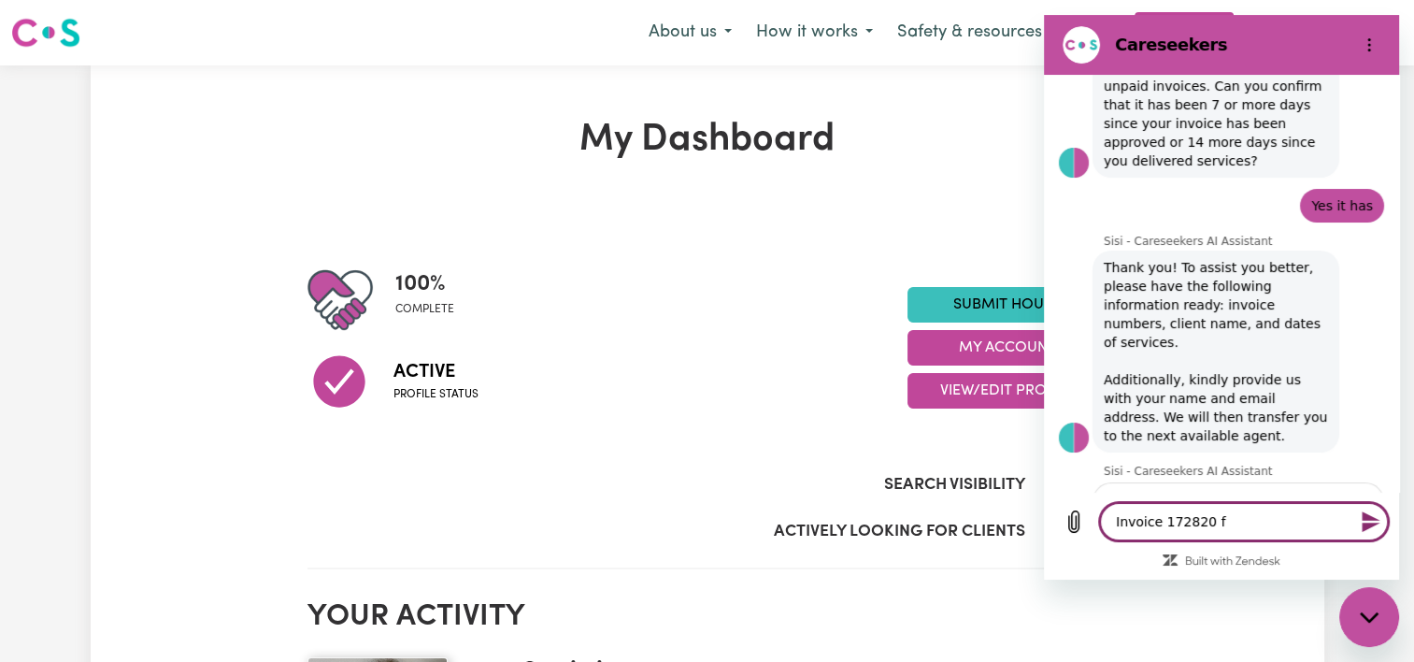
type textarea "Invoice 172820 fo"
type textarea "x"
type textarea "Invoice 172820 for"
type textarea "x"
type textarea "Invoice 172820 for"
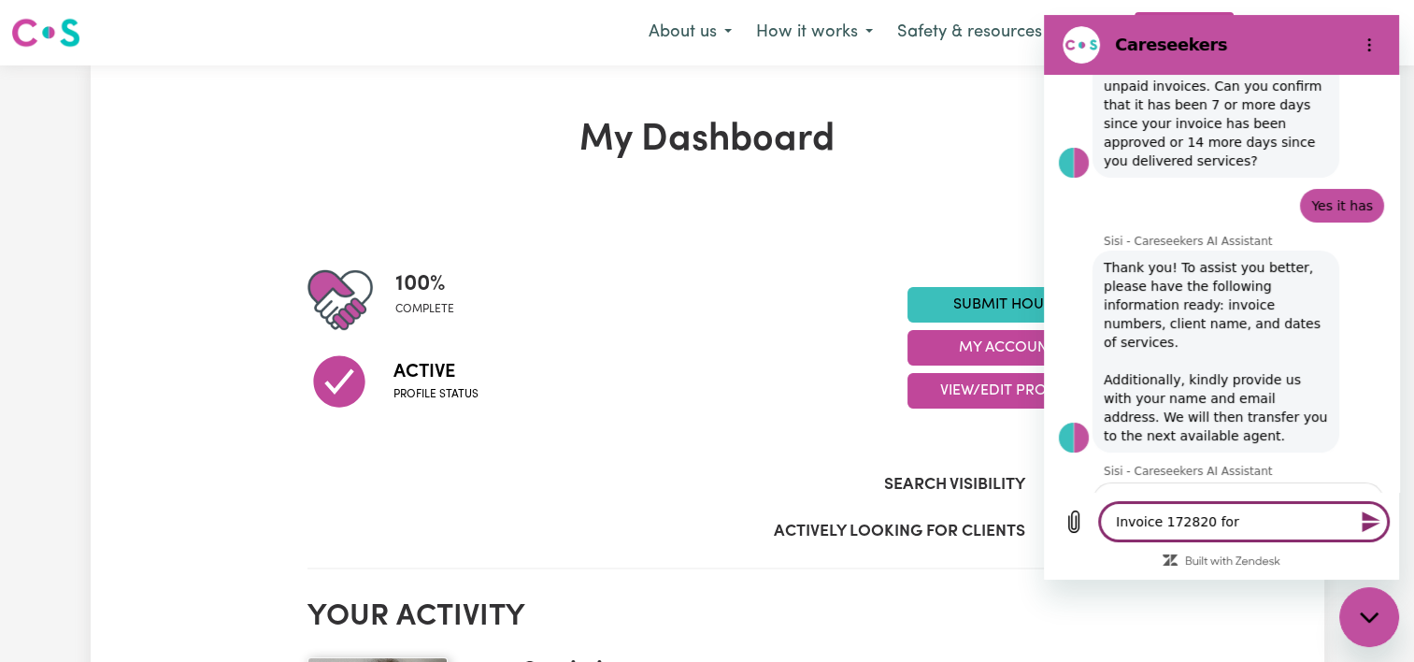
type textarea "x"
type textarea "Invoice 172820 for C"
type textarea "x"
type textarea "Invoice 172820 for Ch"
type textarea "x"
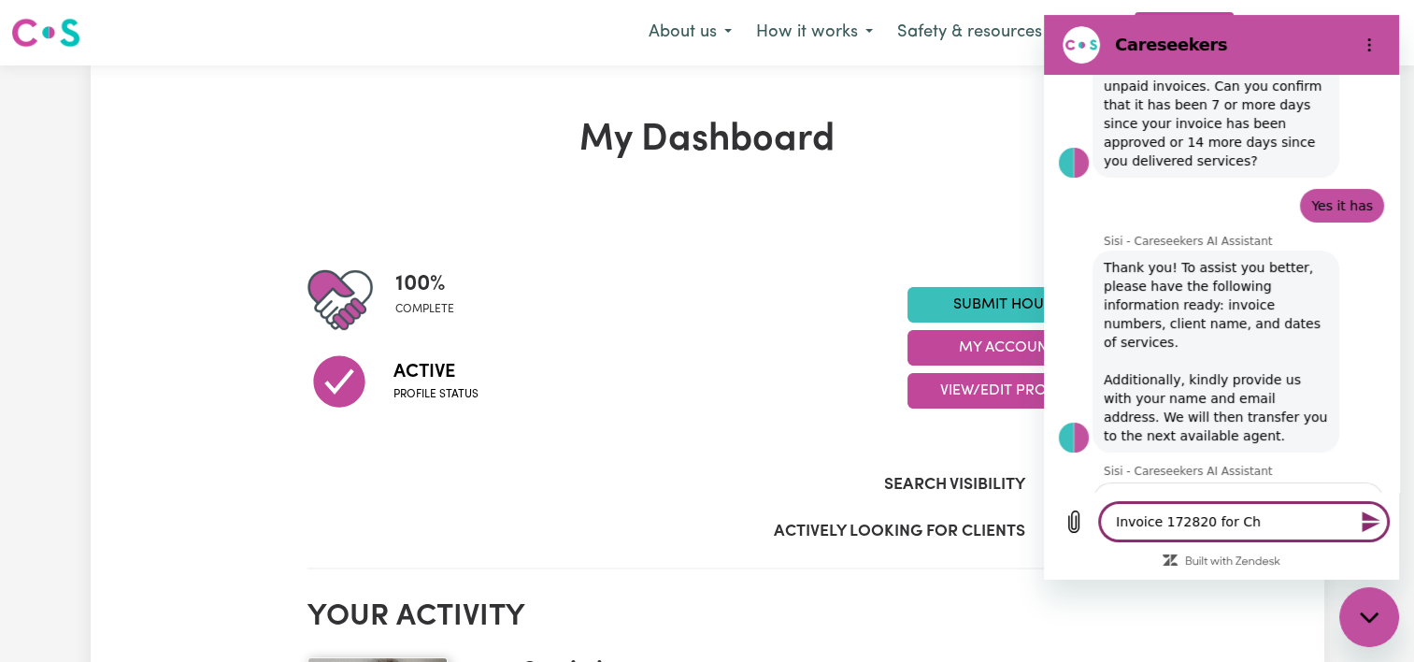
type textarea "Invoice 172820 for Cha"
type textarea "x"
type textarea "Invoice 172820 for Char"
type textarea "x"
type textarea "Invoice 172820 for Charl"
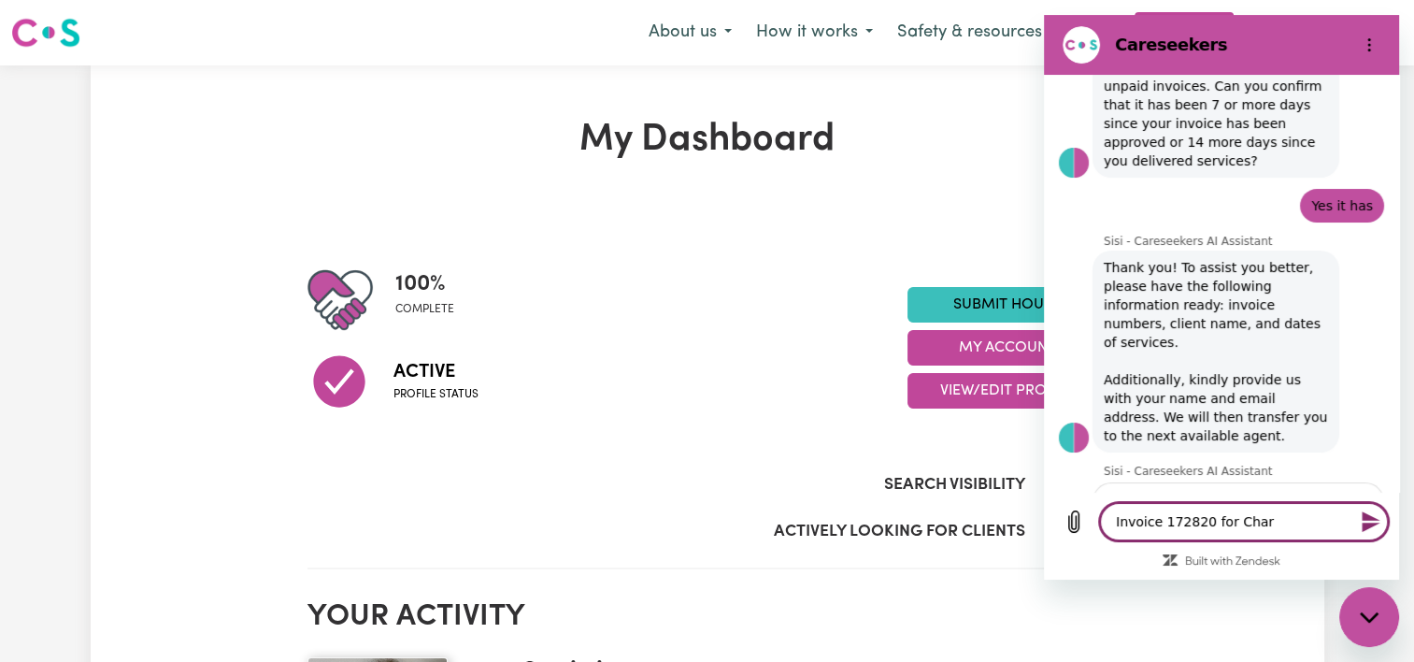
type textarea "x"
type textarea "Invoice 172820 for Charli"
type textarea "x"
type textarea "Invoice 172820 for [PERSON_NAME]"
type textarea "x"
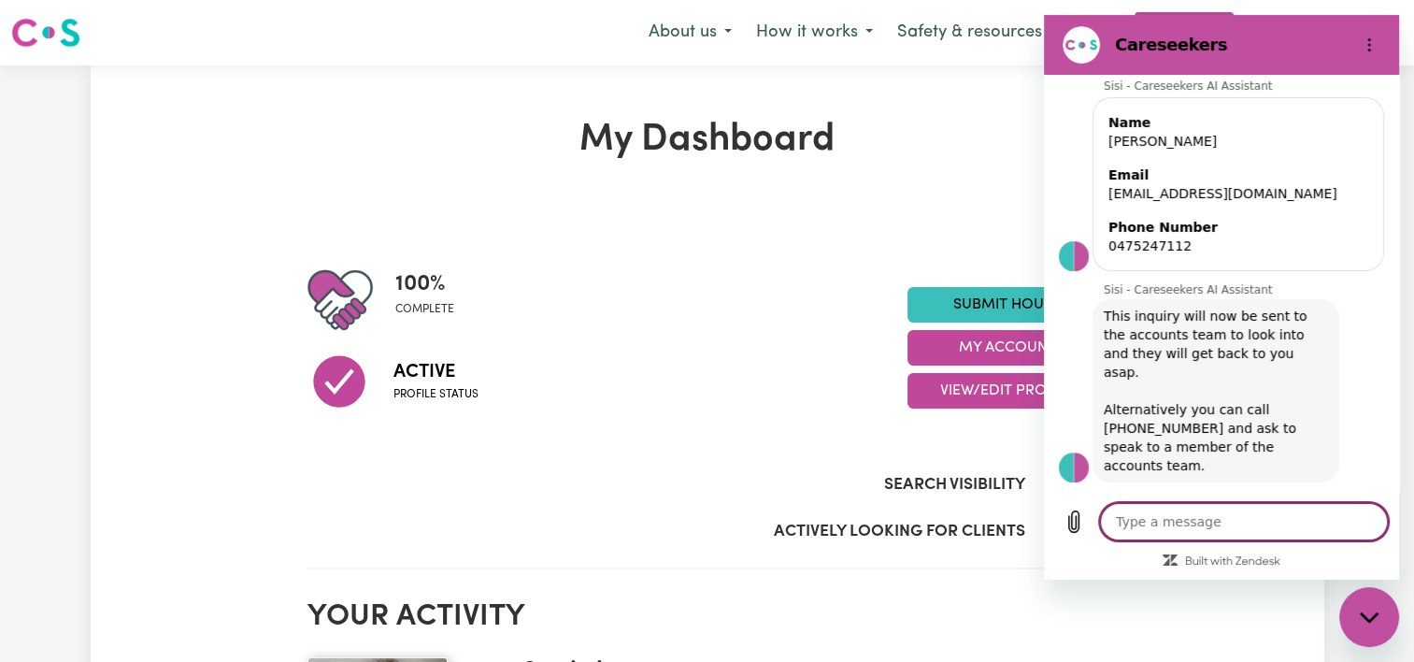
scroll to position [646, 0]
click at [1371, 619] on icon "Close messaging window" at bounding box center [1368, 616] width 19 height 10
type textarea "x"
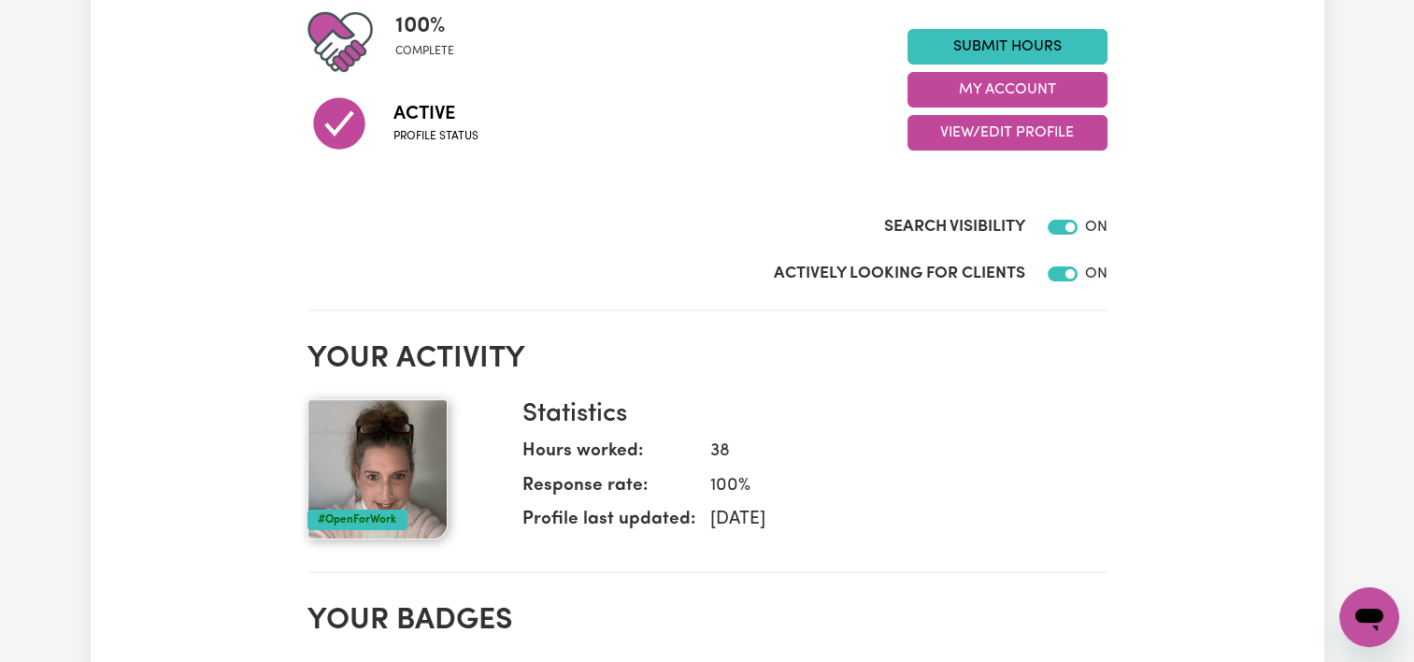
scroll to position [0, 0]
